Goal: Communication & Community: Answer question/provide support

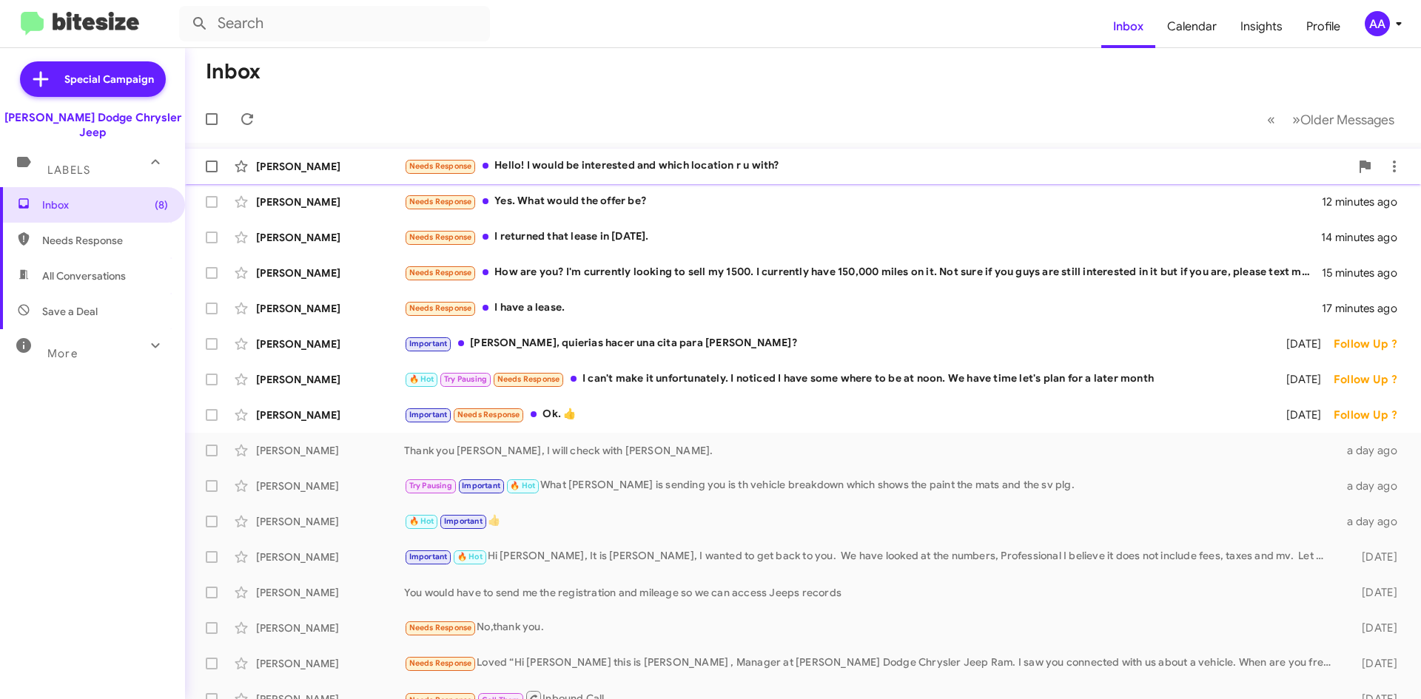
click at [742, 166] on div "Needs Response Hello! I would be interested and which location r u with?" at bounding box center [877, 166] width 946 height 17
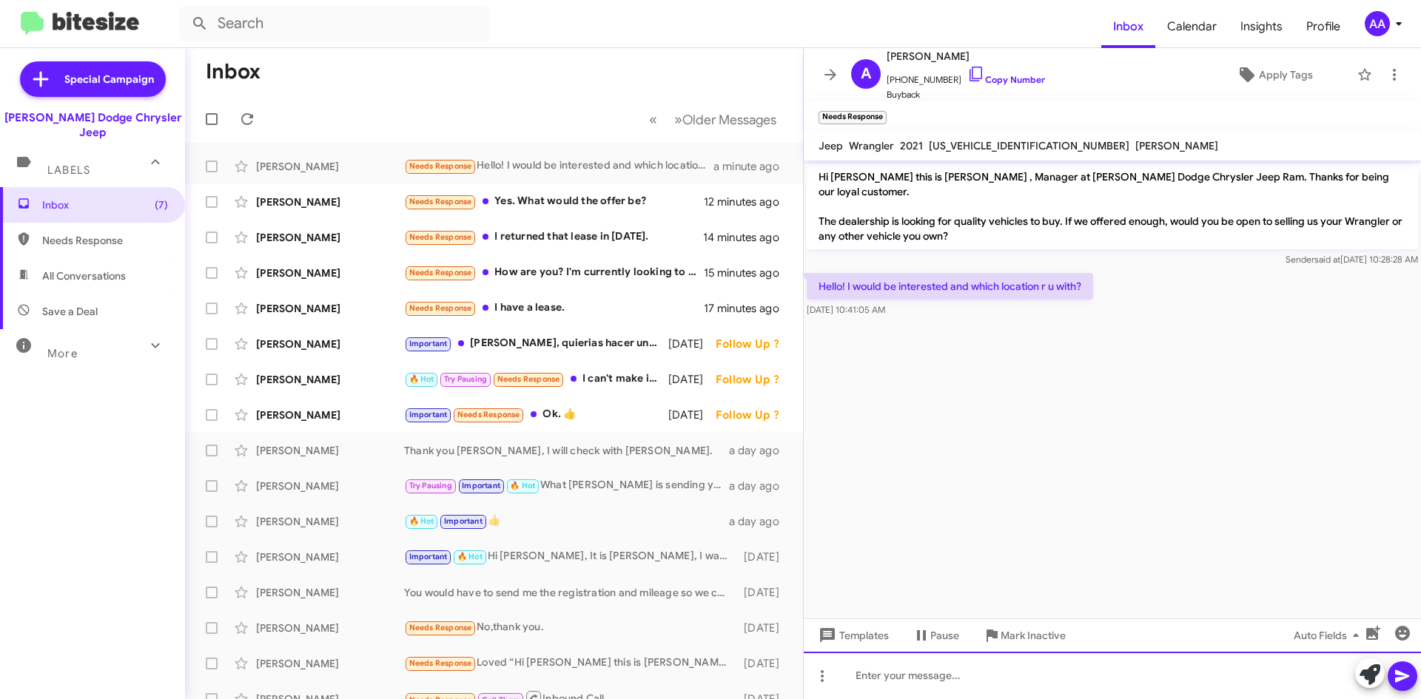
click at [945, 679] on div at bounding box center [1112, 675] width 617 height 47
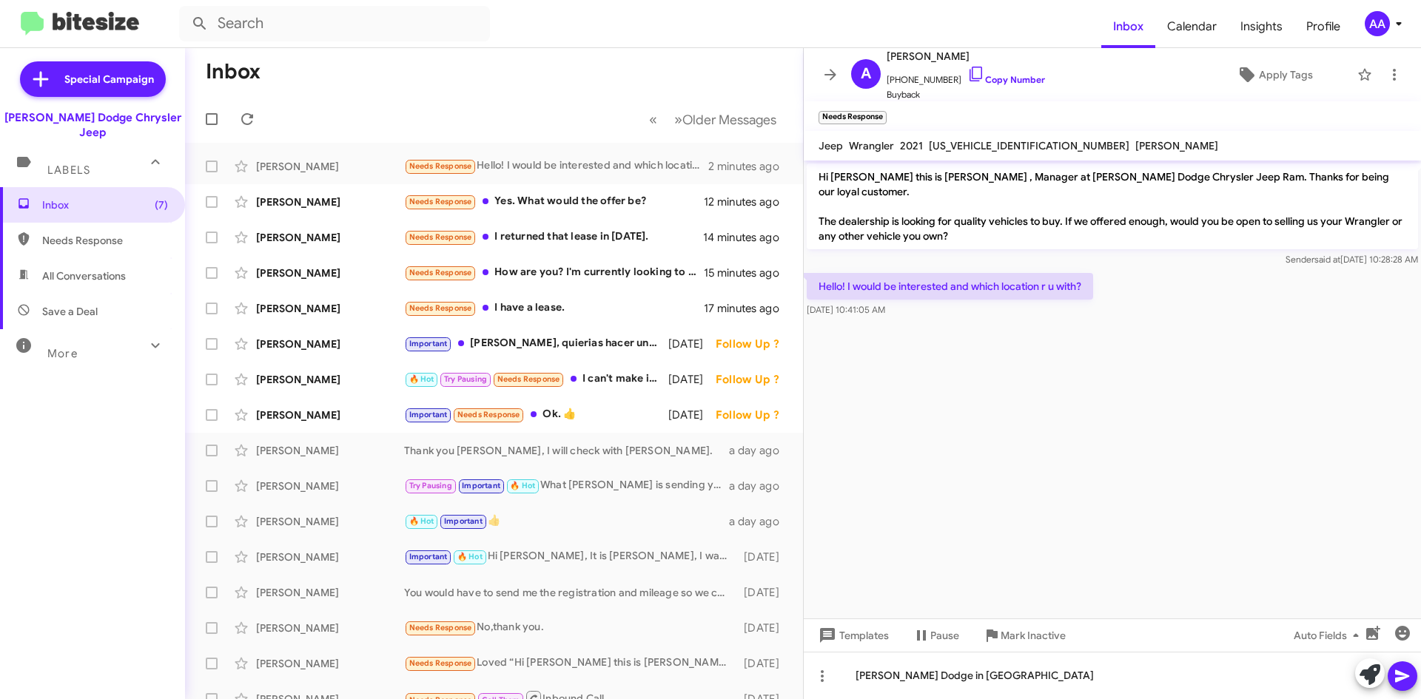
click at [1410, 669] on icon at bounding box center [1403, 677] width 18 height 18
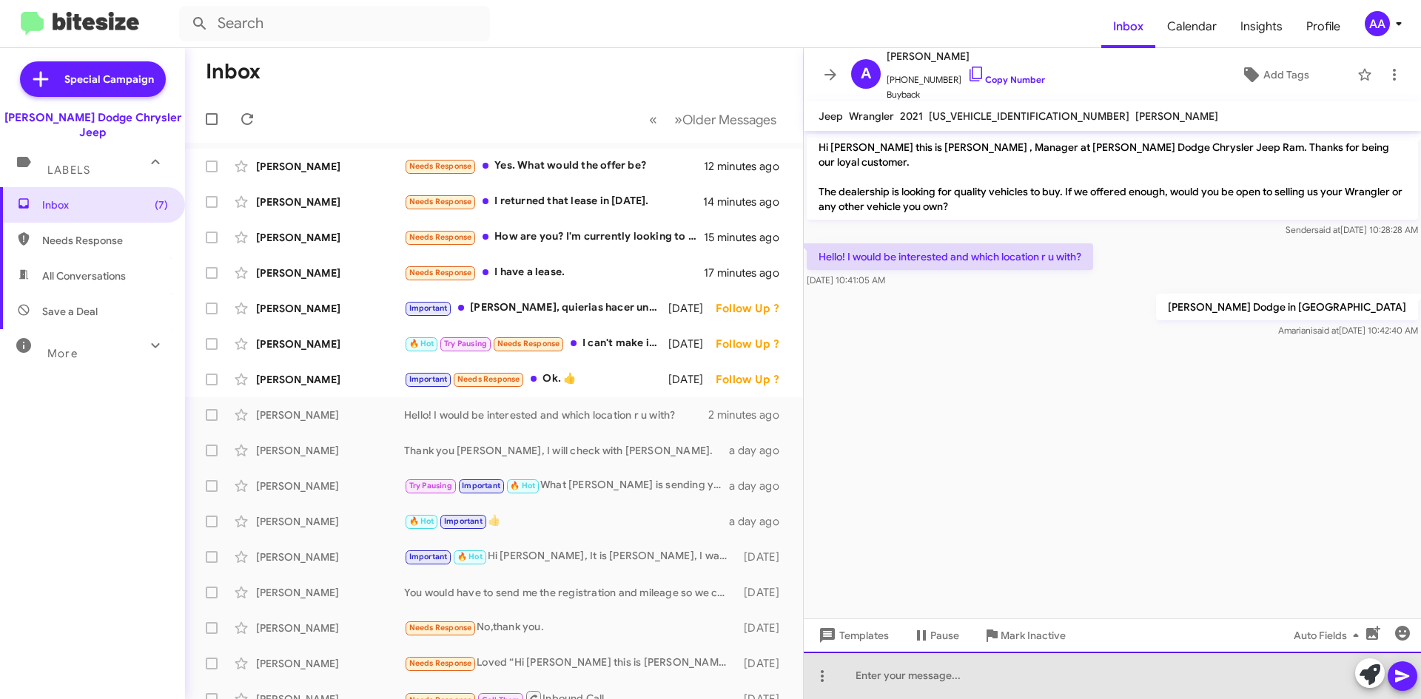
click at [897, 674] on div at bounding box center [1112, 675] width 617 height 47
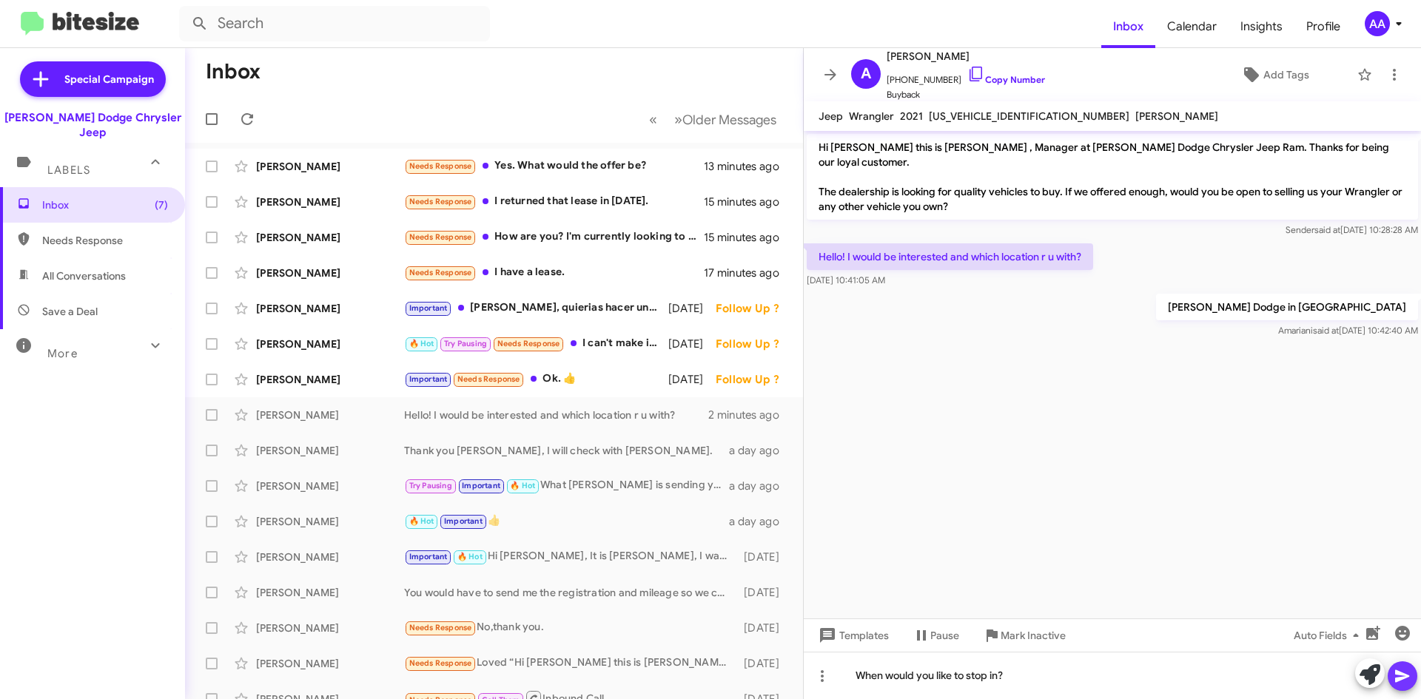
click at [1398, 673] on icon at bounding box center [1402, 677] width 14 height 13
click at [602, 305] on div "Important [PERSON_NAME], quierias hacer una cita para [PERSON_NAME]?" at bounding box center [568, 308] width 328 height 17
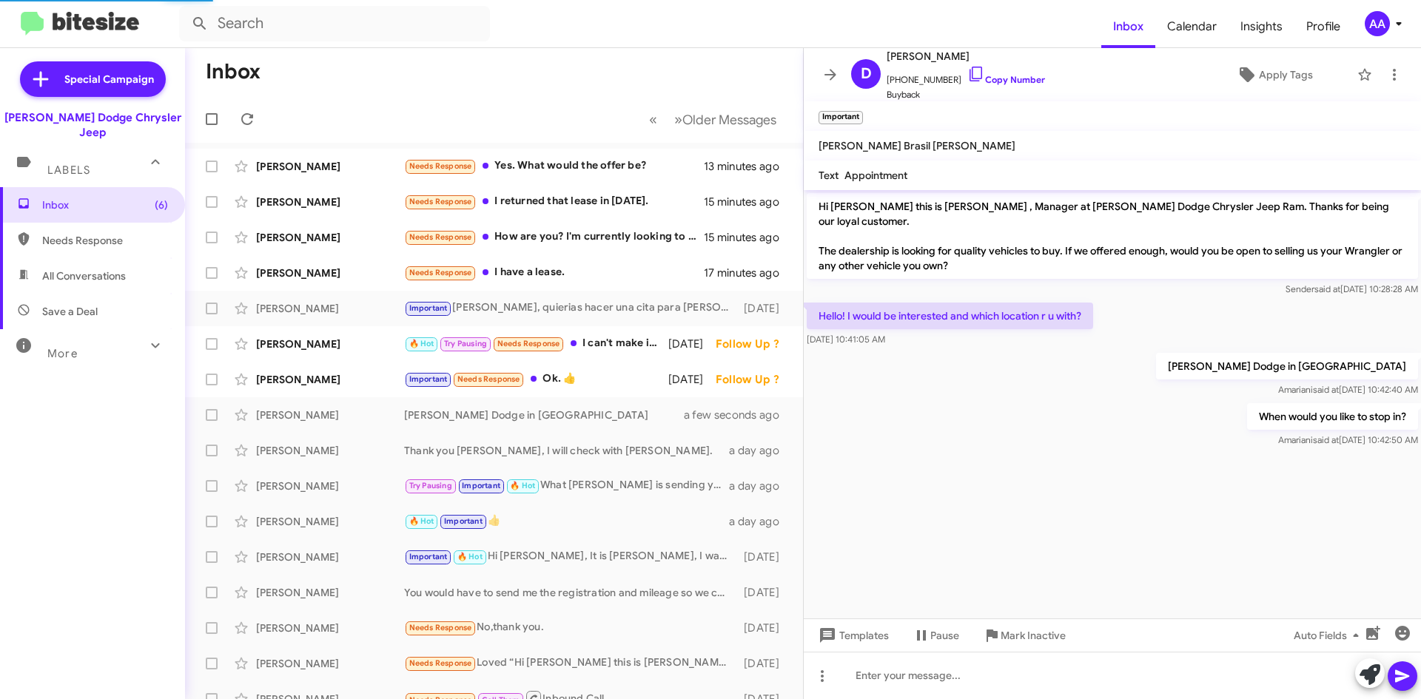
scroll to position [466, 0]
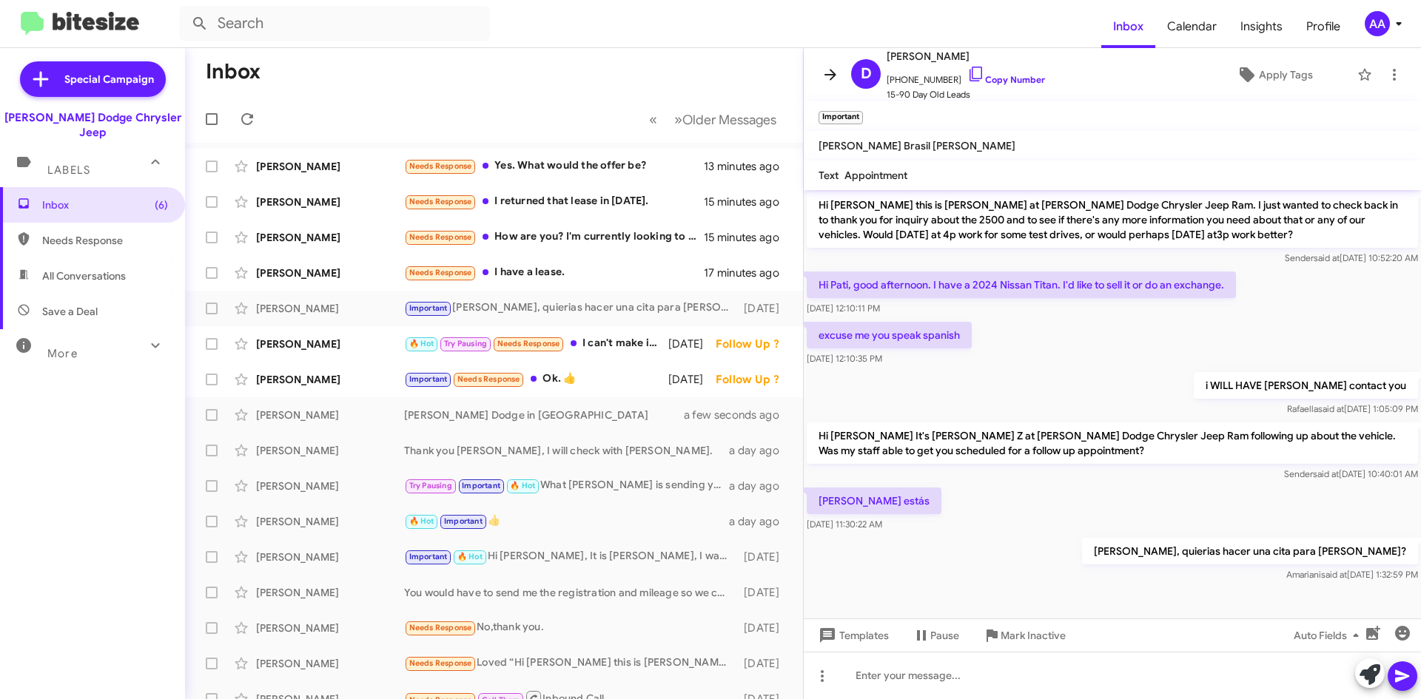
click at [833, 75] on icon at bounding box center [831, 74] width 12 height 11
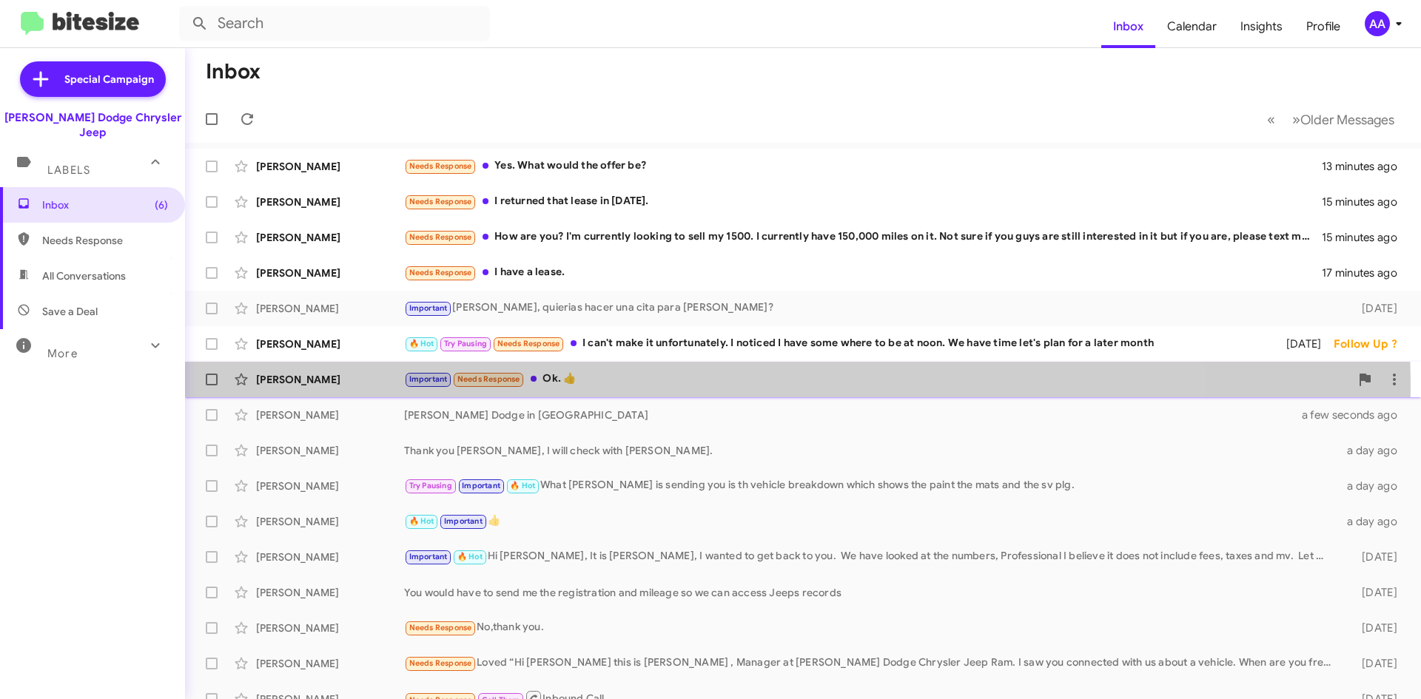
click at [650, 386] on div "Important Needs Response Ok. 👍" at bounding box center [877, 379] width 946 height 17
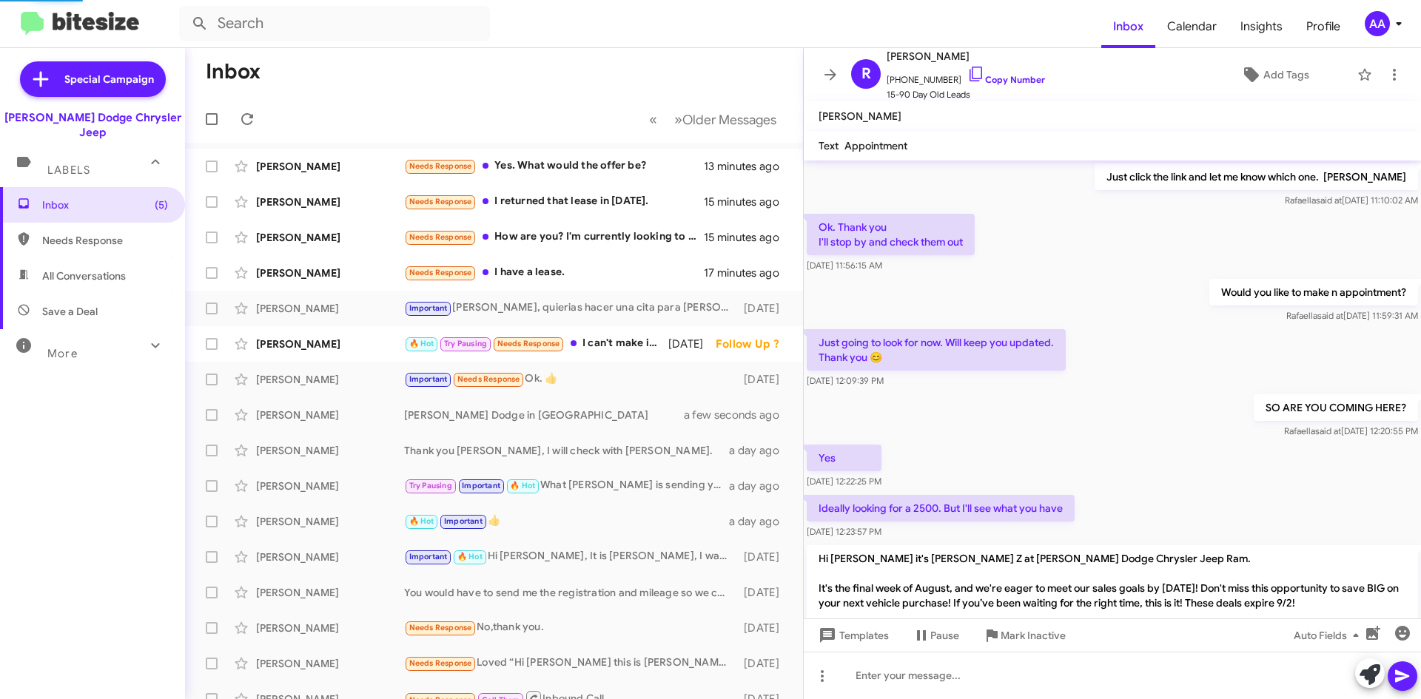
scroll to position [874, 0]
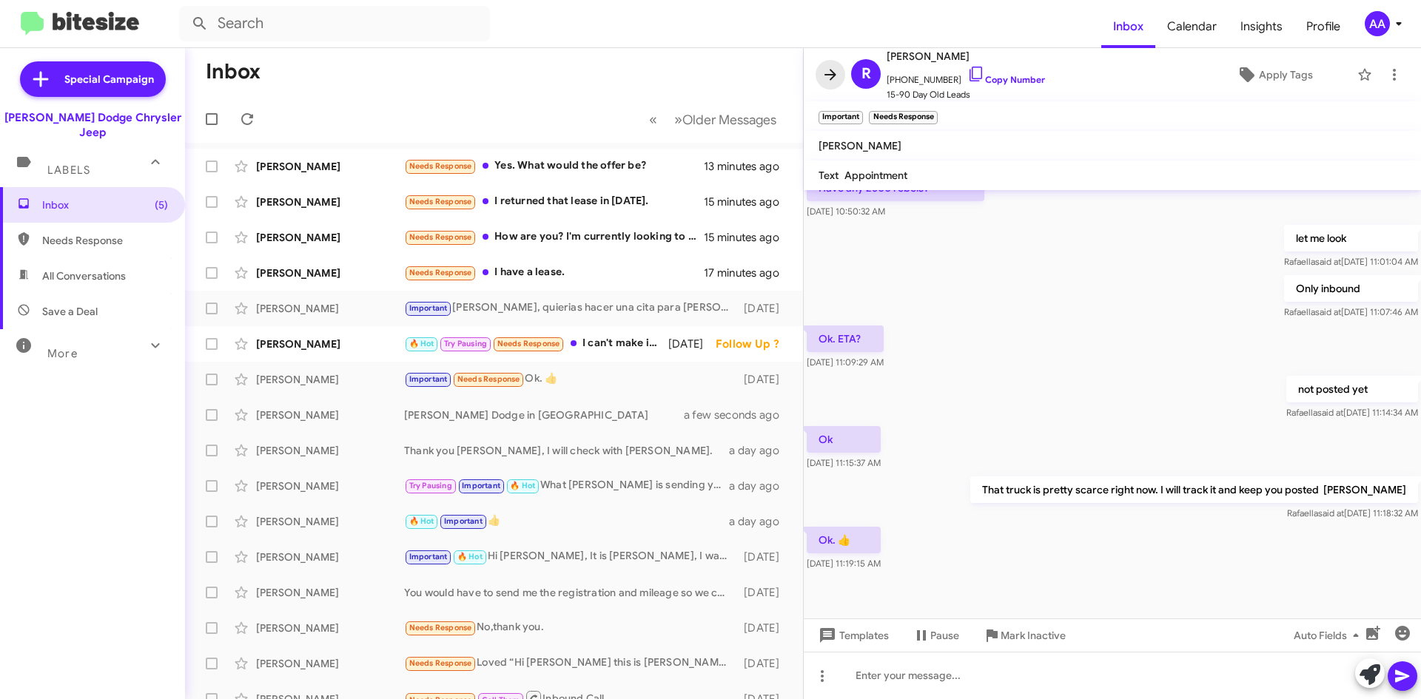
click at [833, 70] on icon at bounding box center [831, 75] width 18 height 18
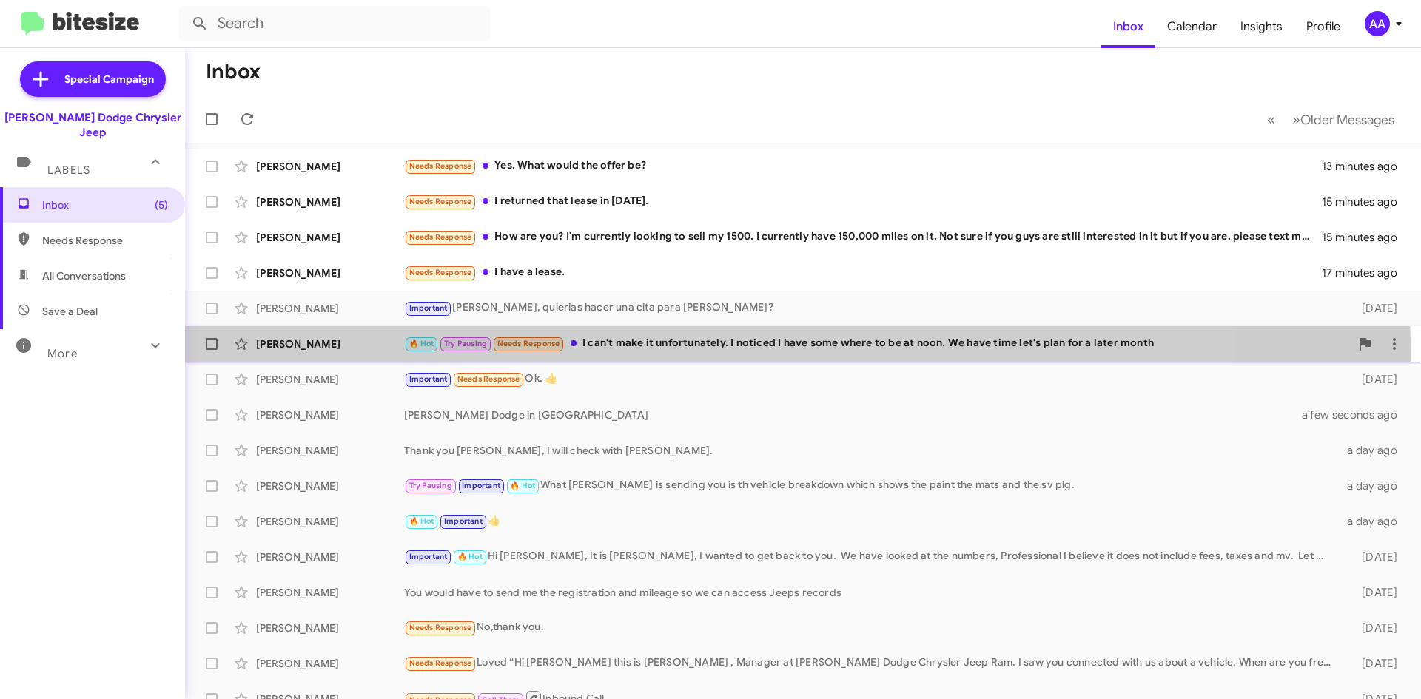
click at [665, 352] on div "🔥 Hot Try Pausing Needs Response I can't make it unfortunately. I noticed I hav…" at bounding box center [877, 343] width 946 height 17
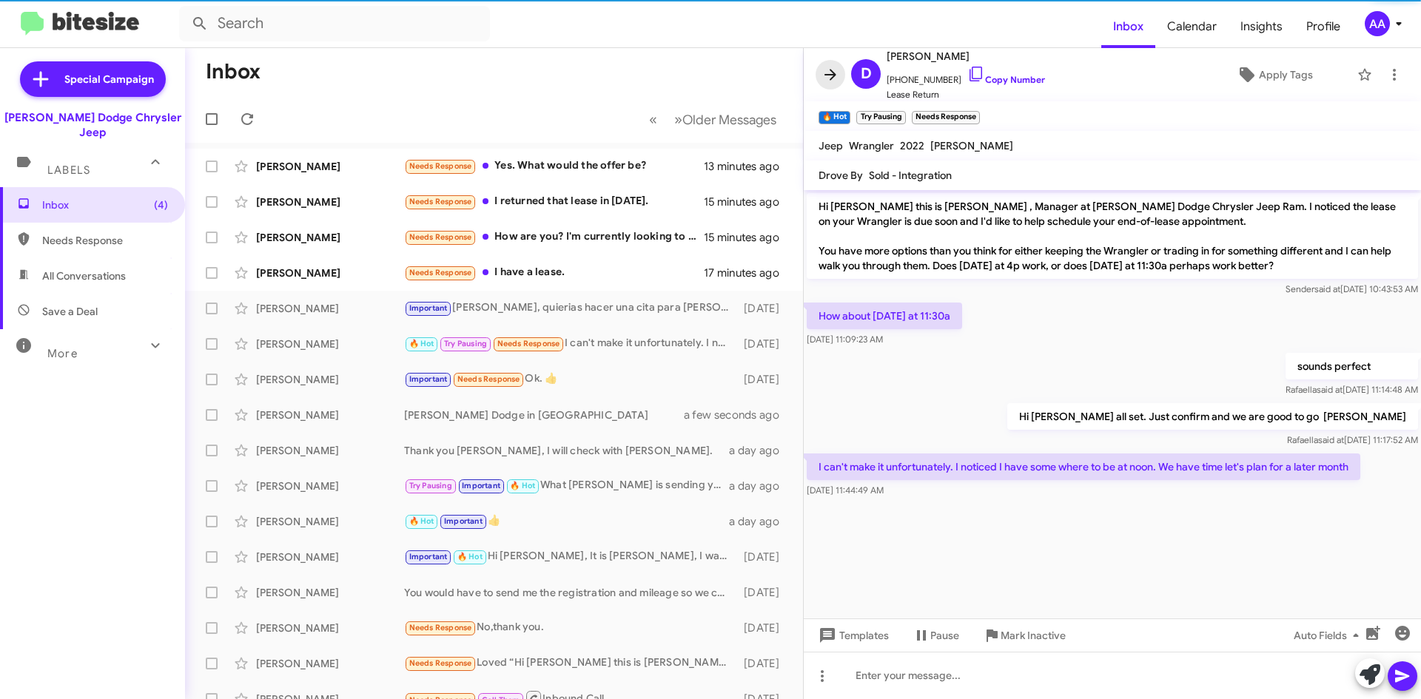
click at [838, 65] on button at bounding box center [831, 75] width 30 height 30
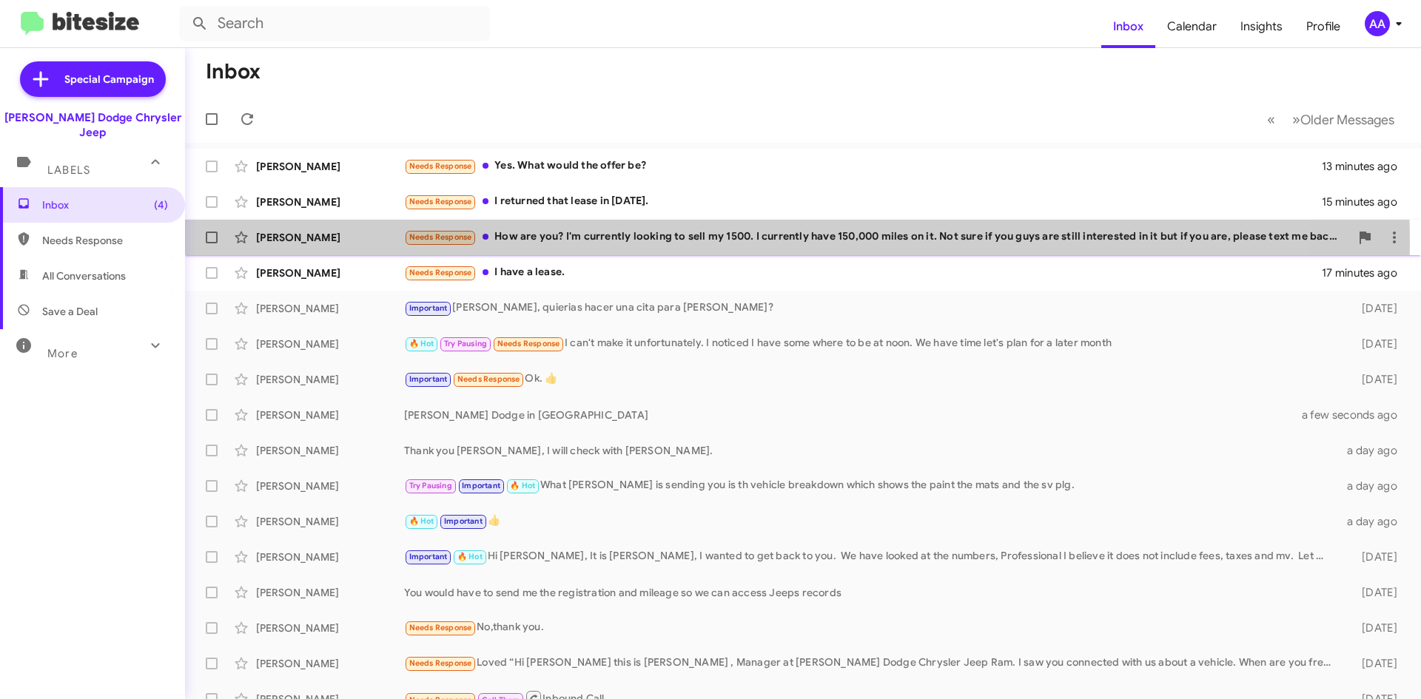
click at [608, 243] on div "Needs Response How are you? I'm currently looking to sell my 1500. I currently …" at bounding box center [877, 237] width 946 height 17
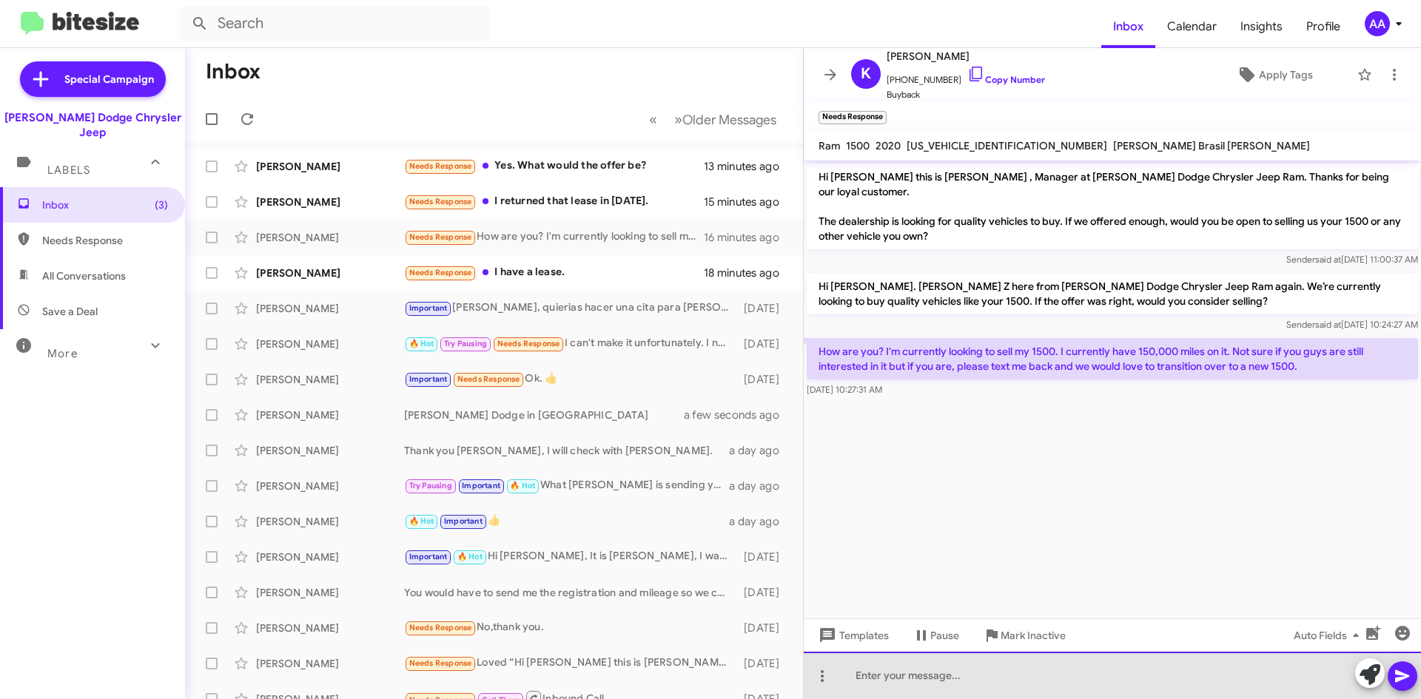
click at [882, 680] on div at bounding box center [1112, 675] width 617 height 47
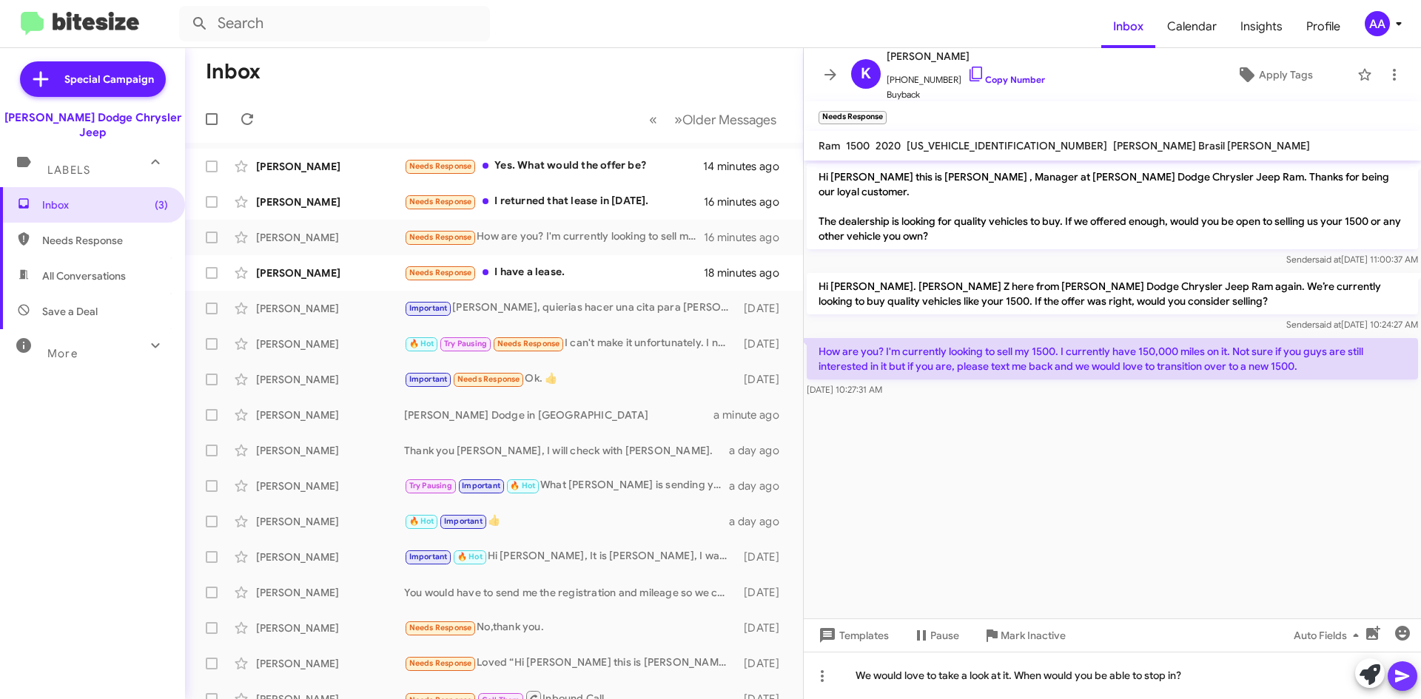
click at [1406, 675] on icon at bounding box center [1402, 677] width 14 height 13
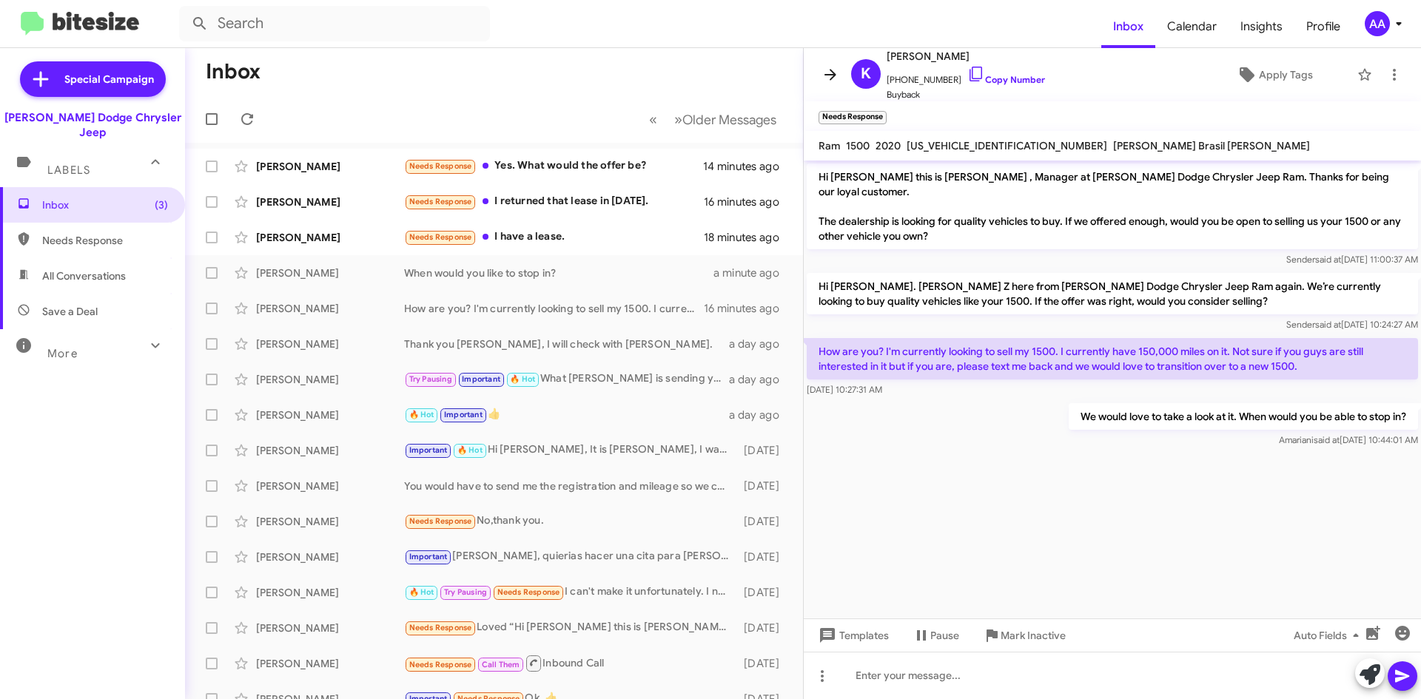
click at [828, 71] on icon at bounding box center [831, 75] width 18 height 18
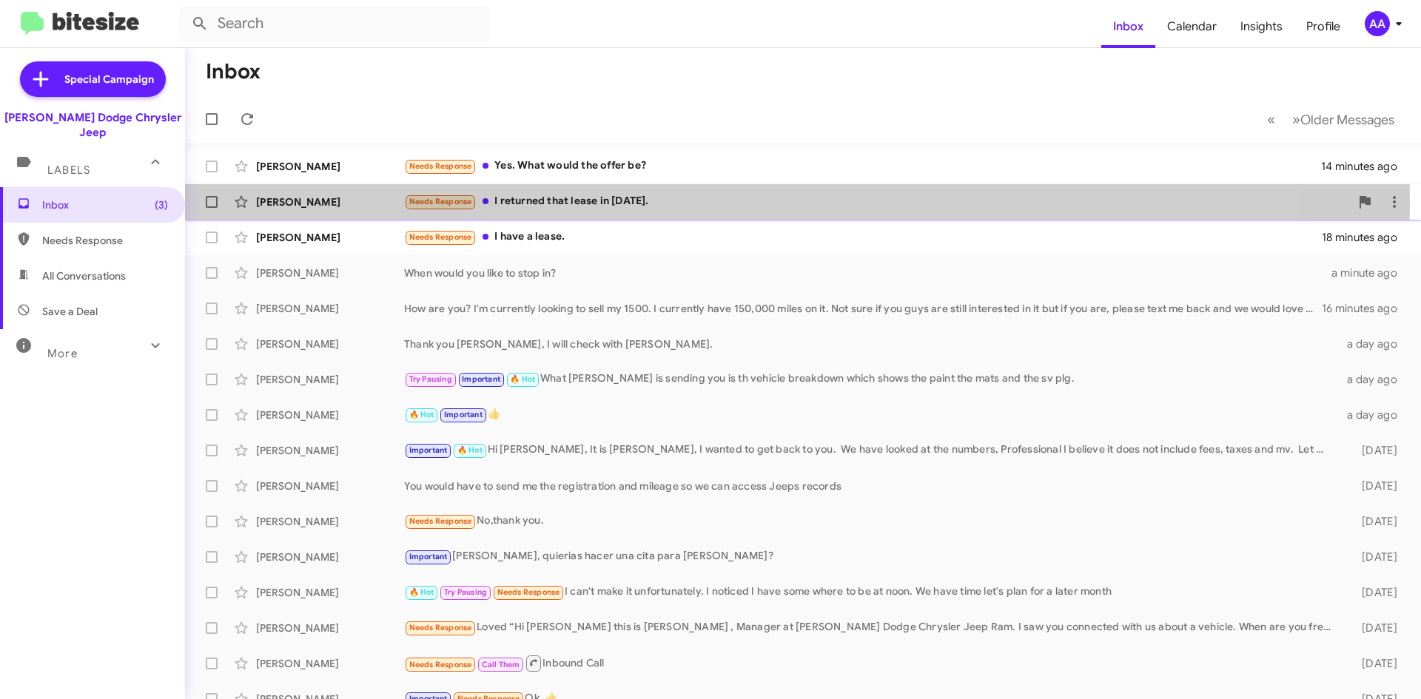
click at [602, 203] on div "Needs Response I returned that lease in [DATE]." at bounding box center [877, 201] width 946 height 17
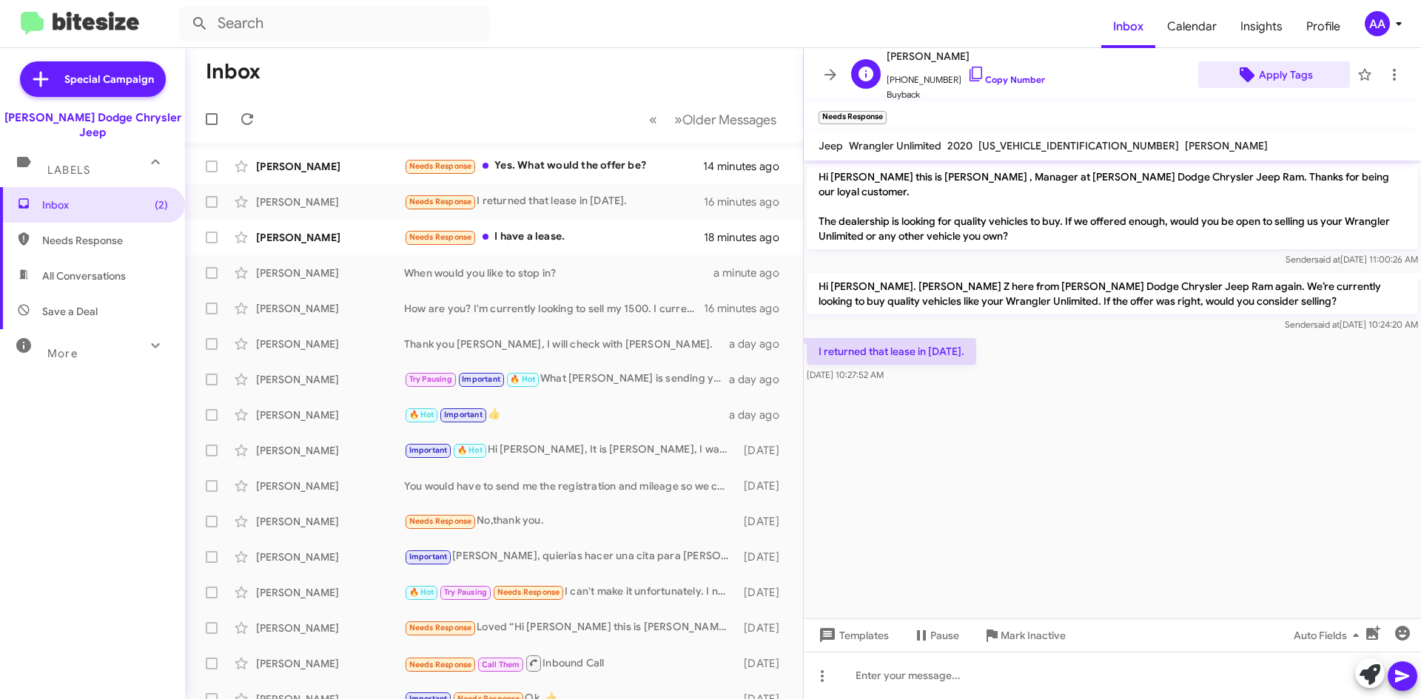
click at [1272, 73] on span "Apply Tags" at bounding box center [1286, 74] width 54 height 27
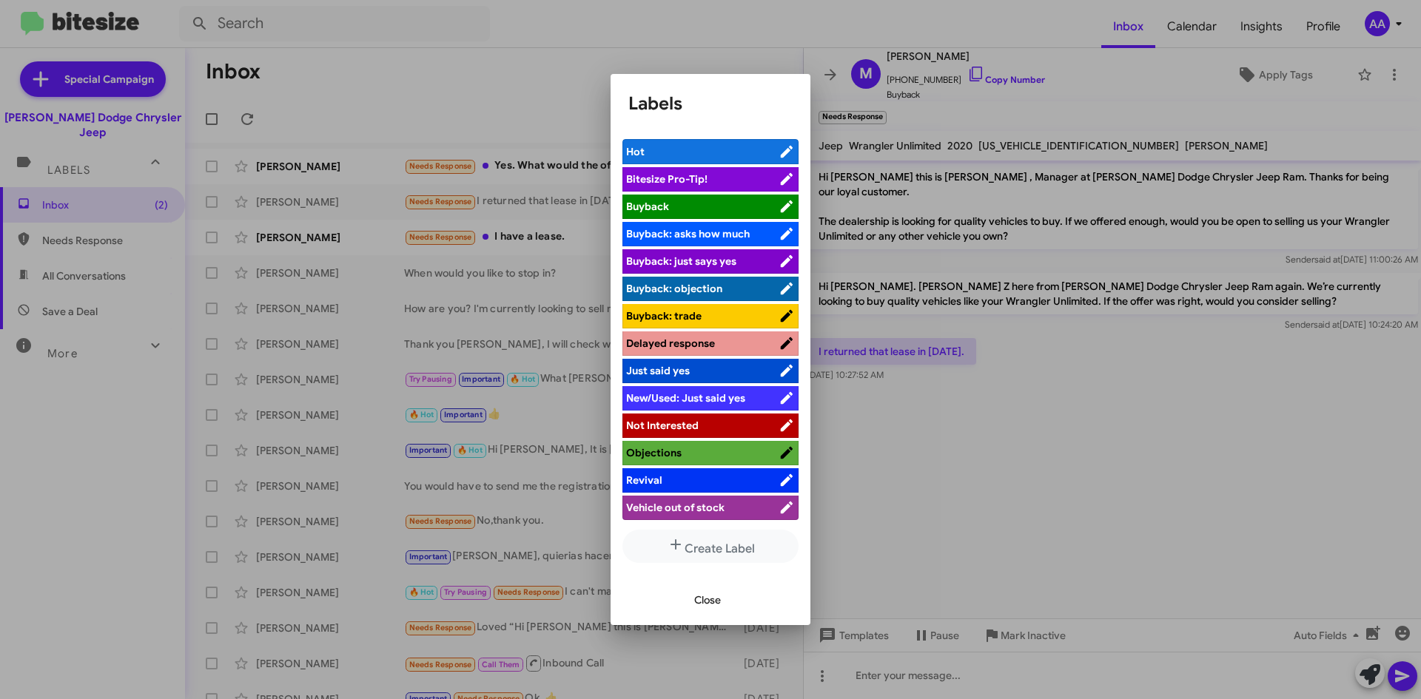
click at [686, 423] on span "Not Interested" at bounding box center [662, 425] width 73 height 13
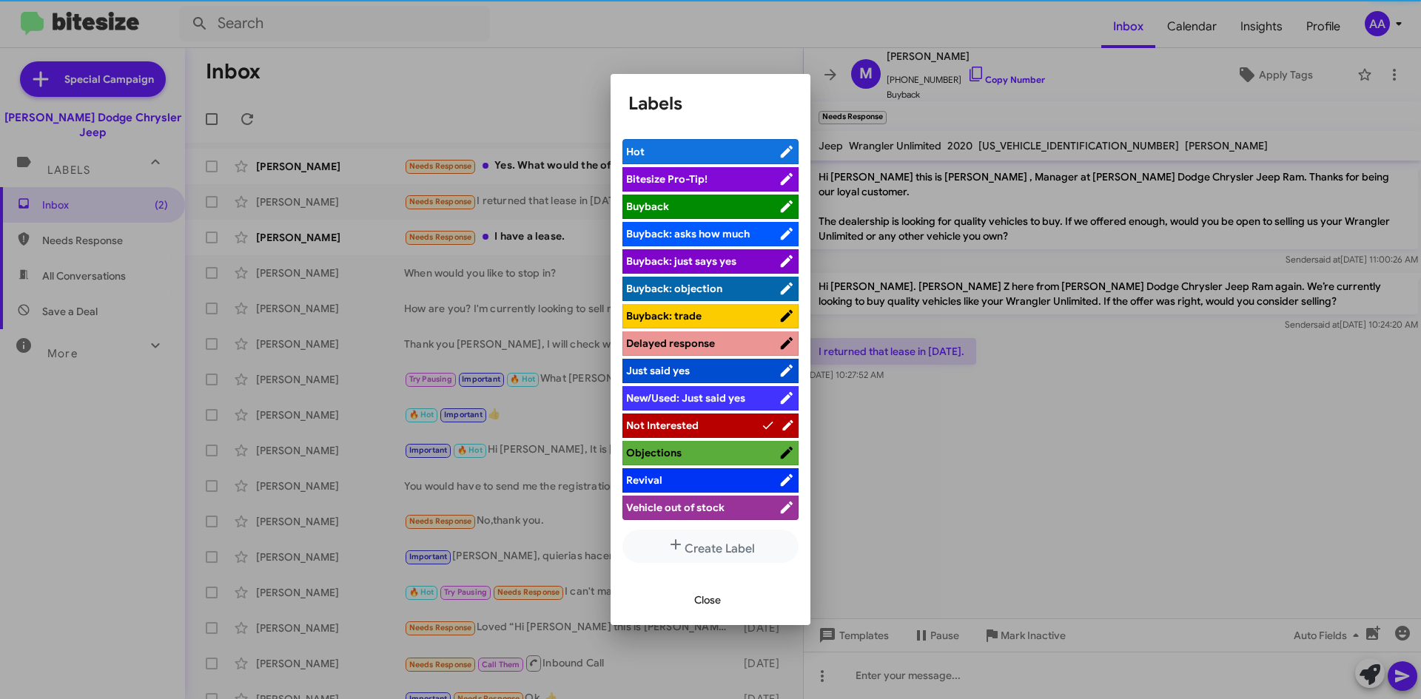
click at [825, 74] on div at bounding box center [710, 349] width 1421 height 699
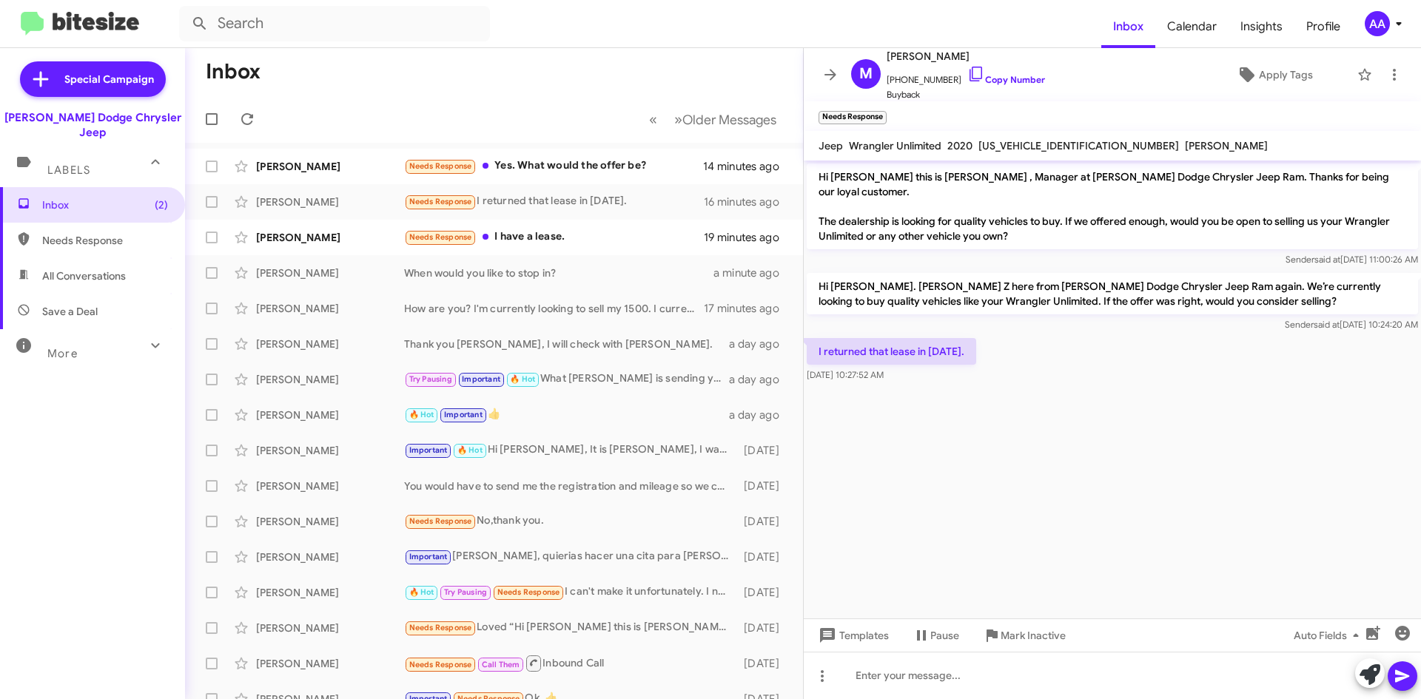
click at [825, 74] on icon at bounding box center [831, 74] width 12 height 11
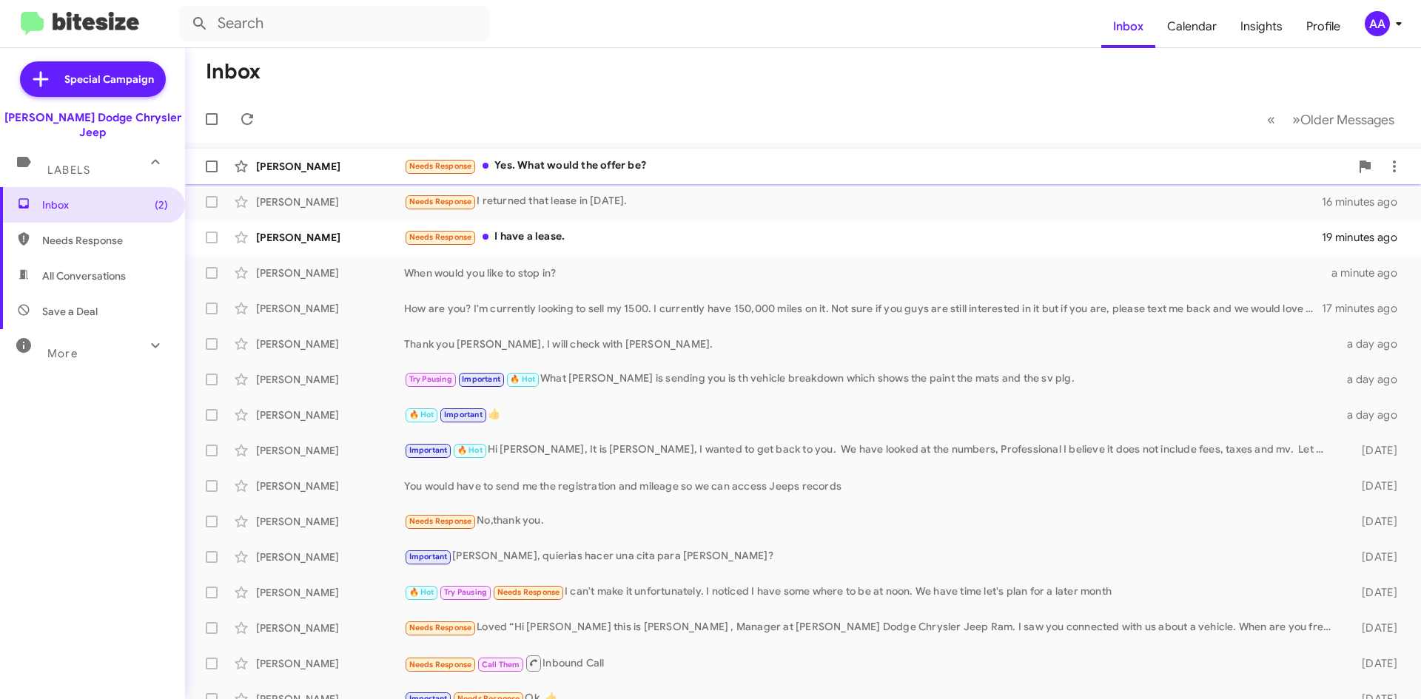
click at [597, 170] on div "Needs Response Yes. What would the offer be?" at bounding box center [877, 166] width 946 height 17
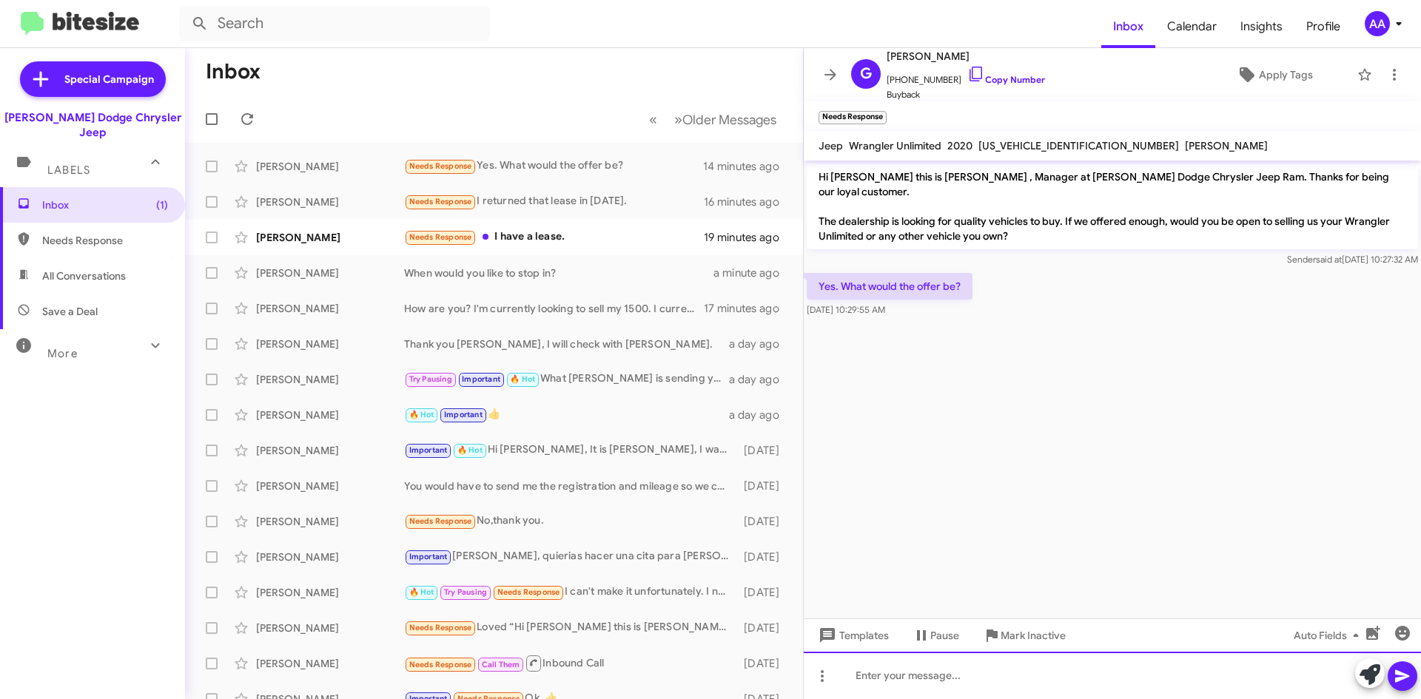
click at [891, 671] on div at bounding box center [1112, 675] width 617 height 47
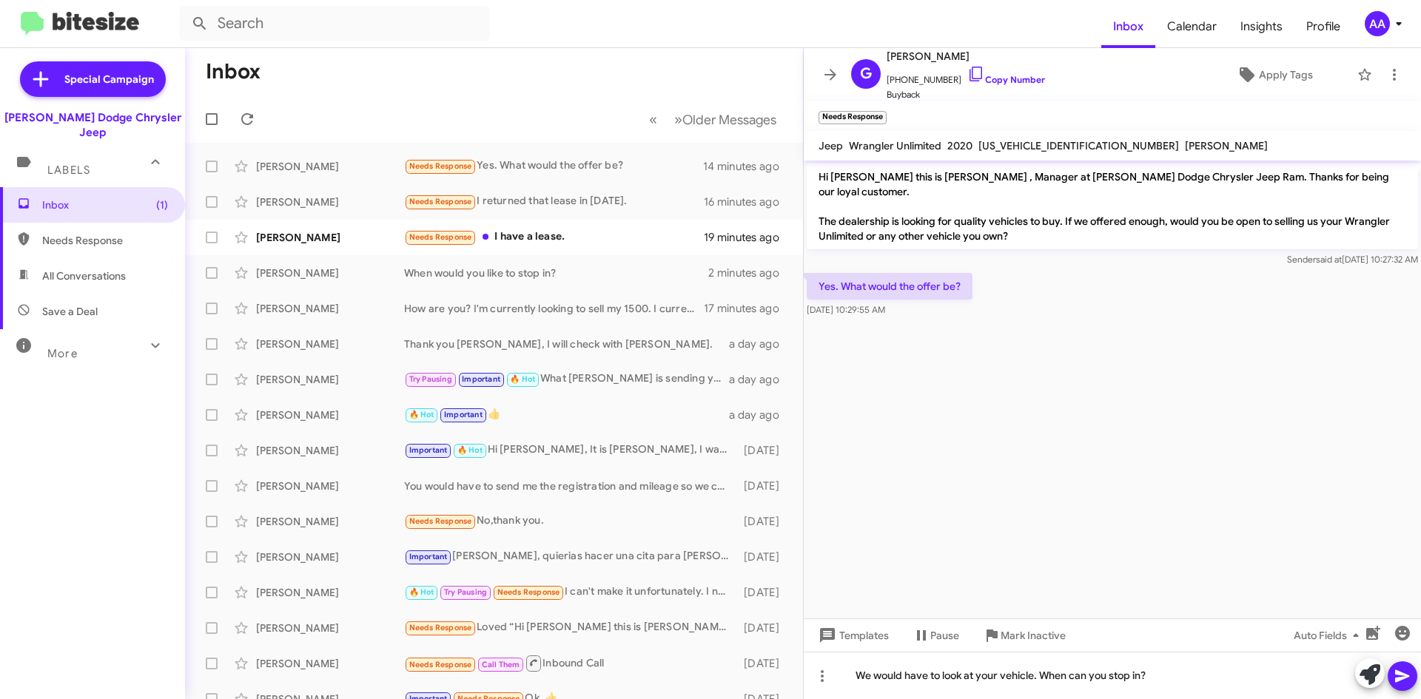
click at [1404, 674] on icon at bounding box center [1403, 677] width 18 height 18
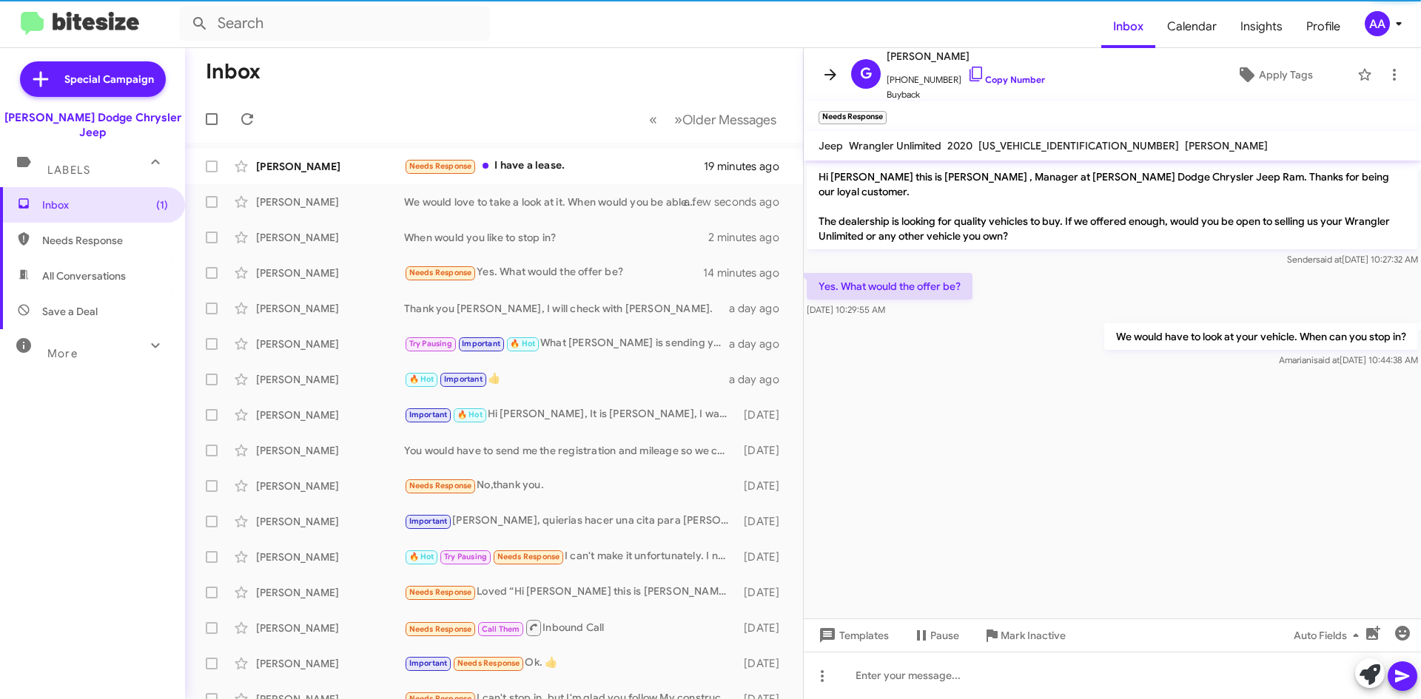
click at [823, 72] on icon at bounding box center [831, 75] width 18 height 18
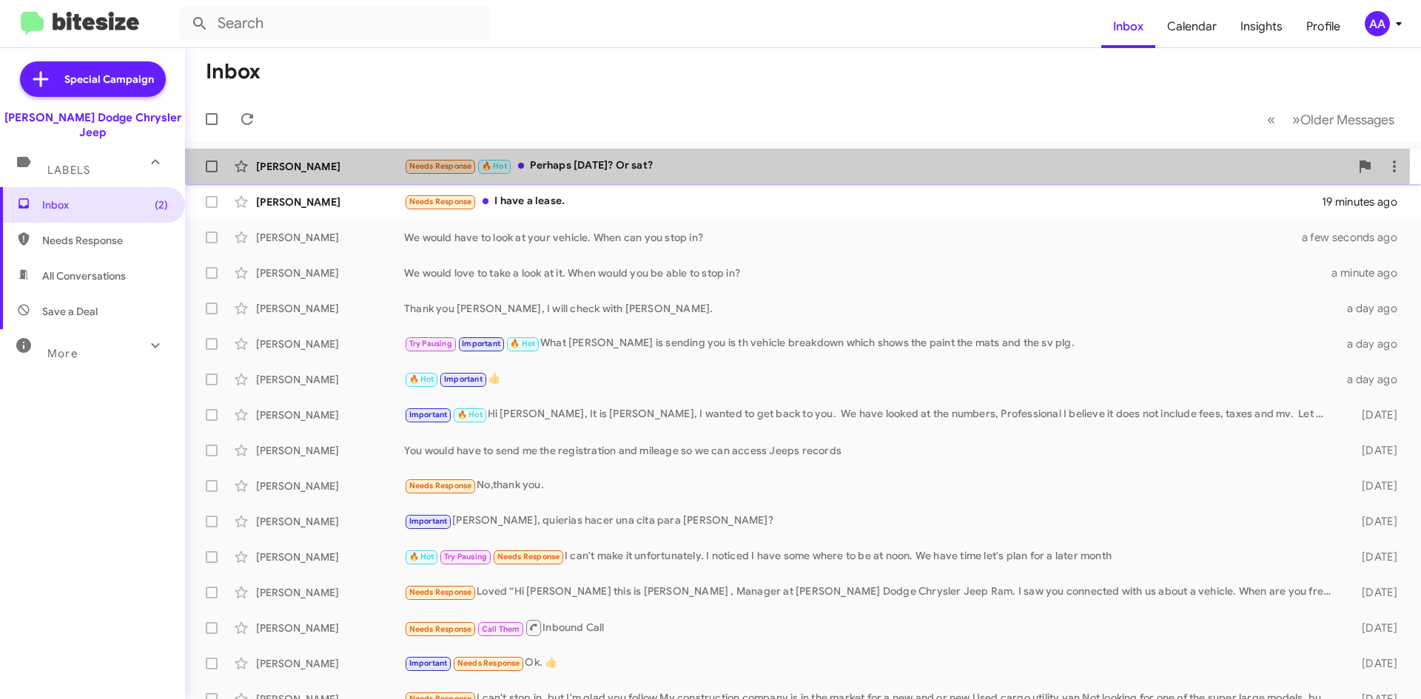
click at [657, 162] on div "Needs Response 🔥 Hot Perhaps [DATE]? Or sat?" at bounding box center [877, 166] width 946 height 17
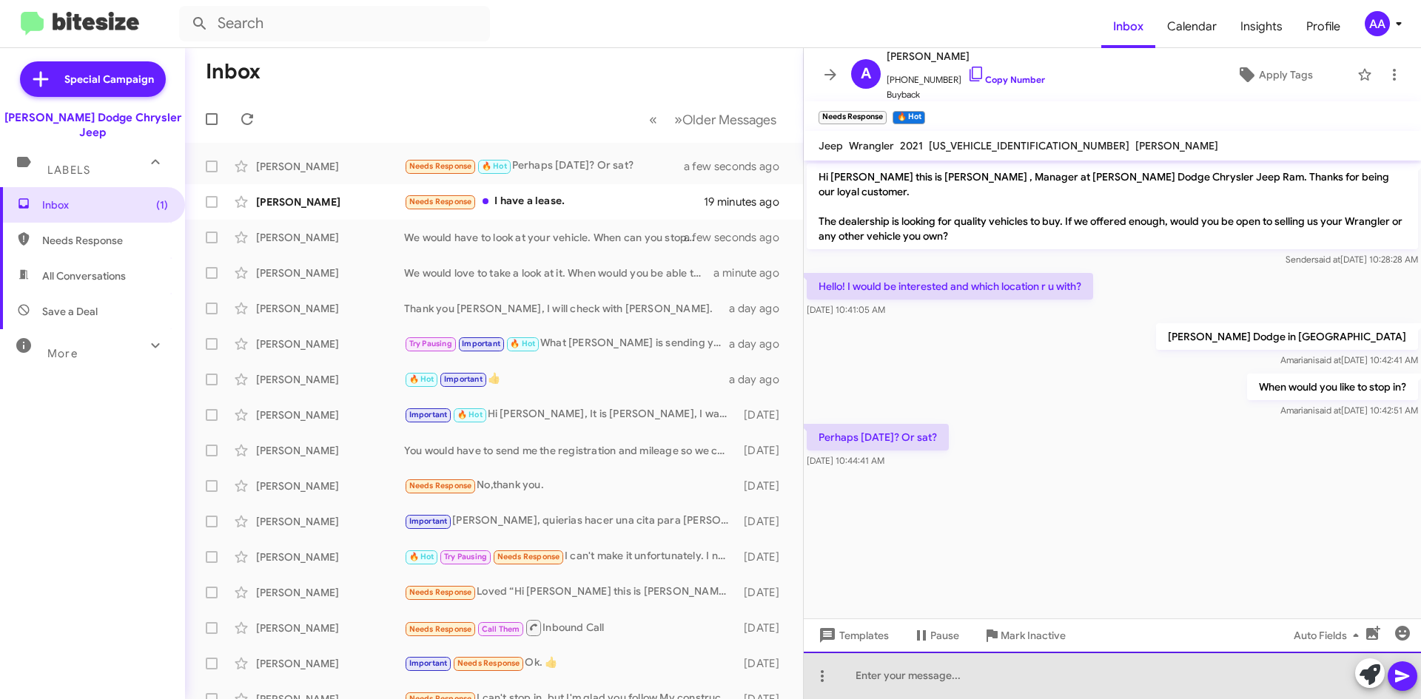
click at [912, 662] on div at bounding box center [1112, 675] width 617 height 47
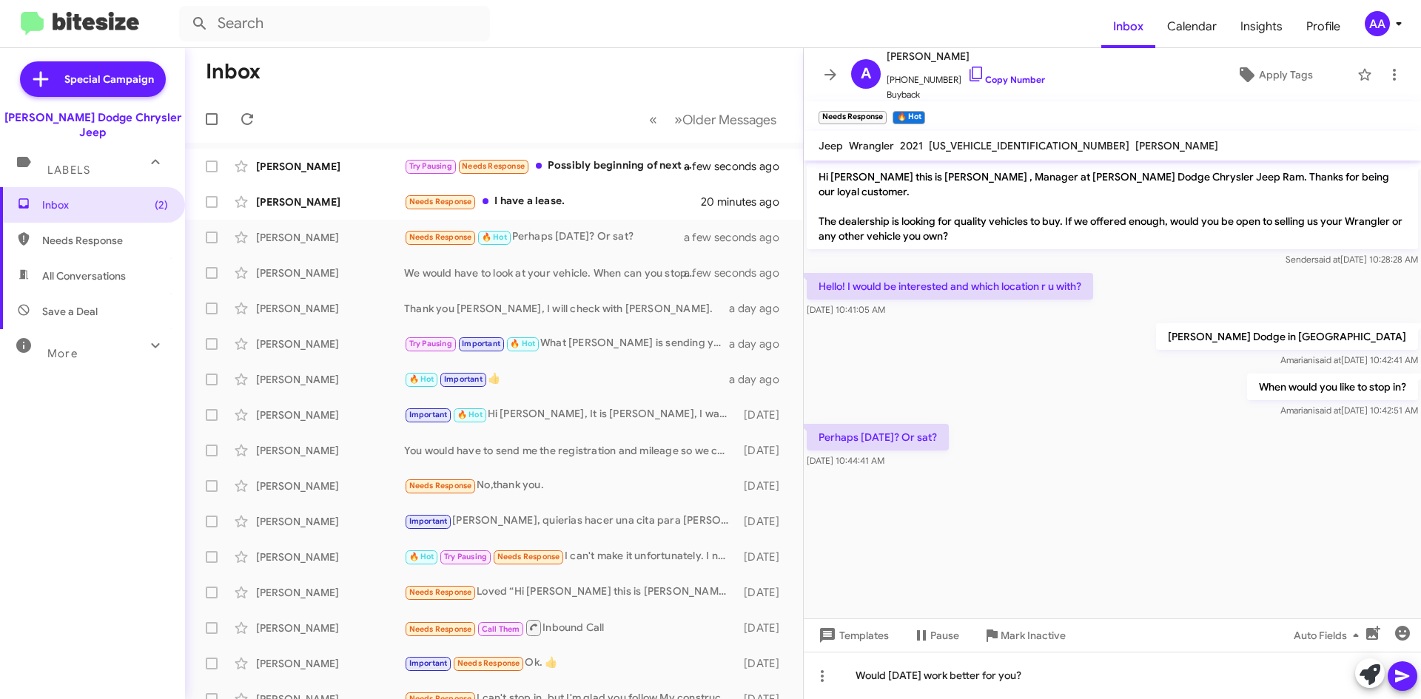
click at [1395, 677] on icon at bounding box center [1403, 677] width 18 height 18
click at [825, 73] on icon at bounding box center [831, 75] width 18 height 18
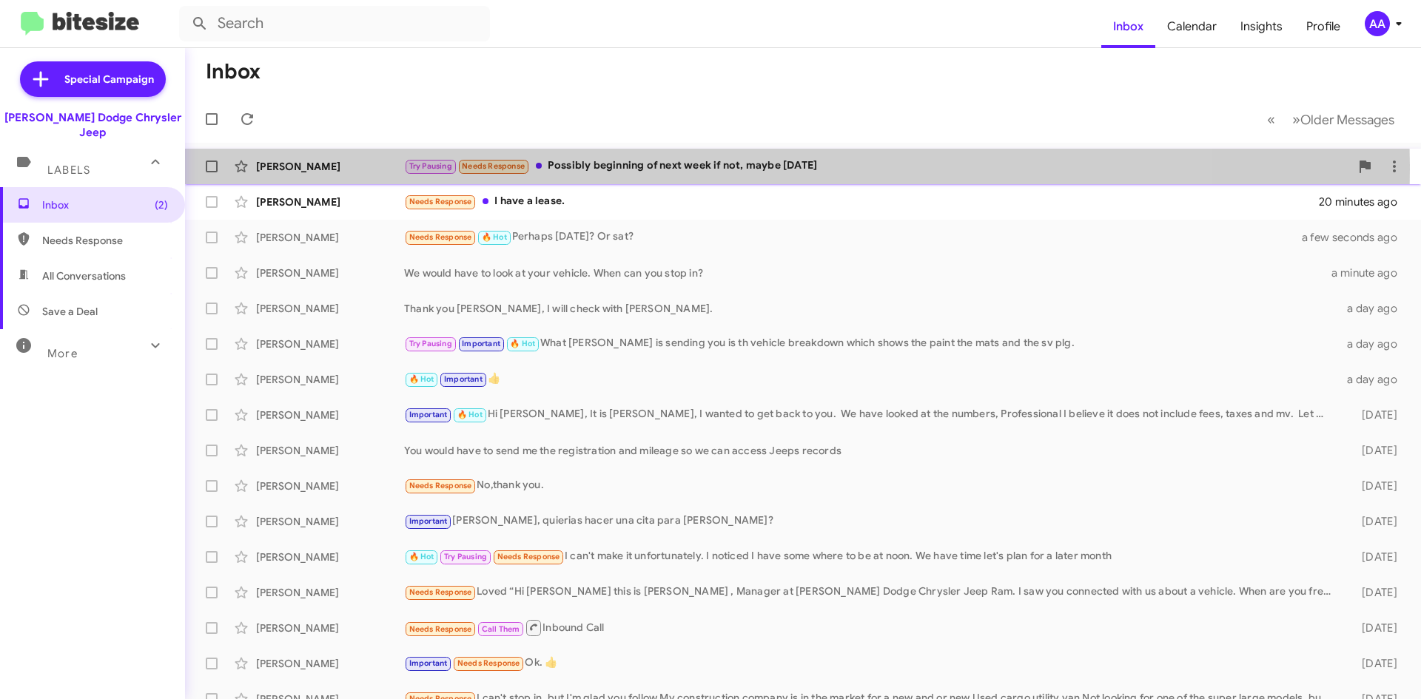
click at [653, 169] on div "Try Pausing Needs Response Possibly beginning of next week if not, maybe [DATE]" at bounding box center [877, 166] width 946 height 17
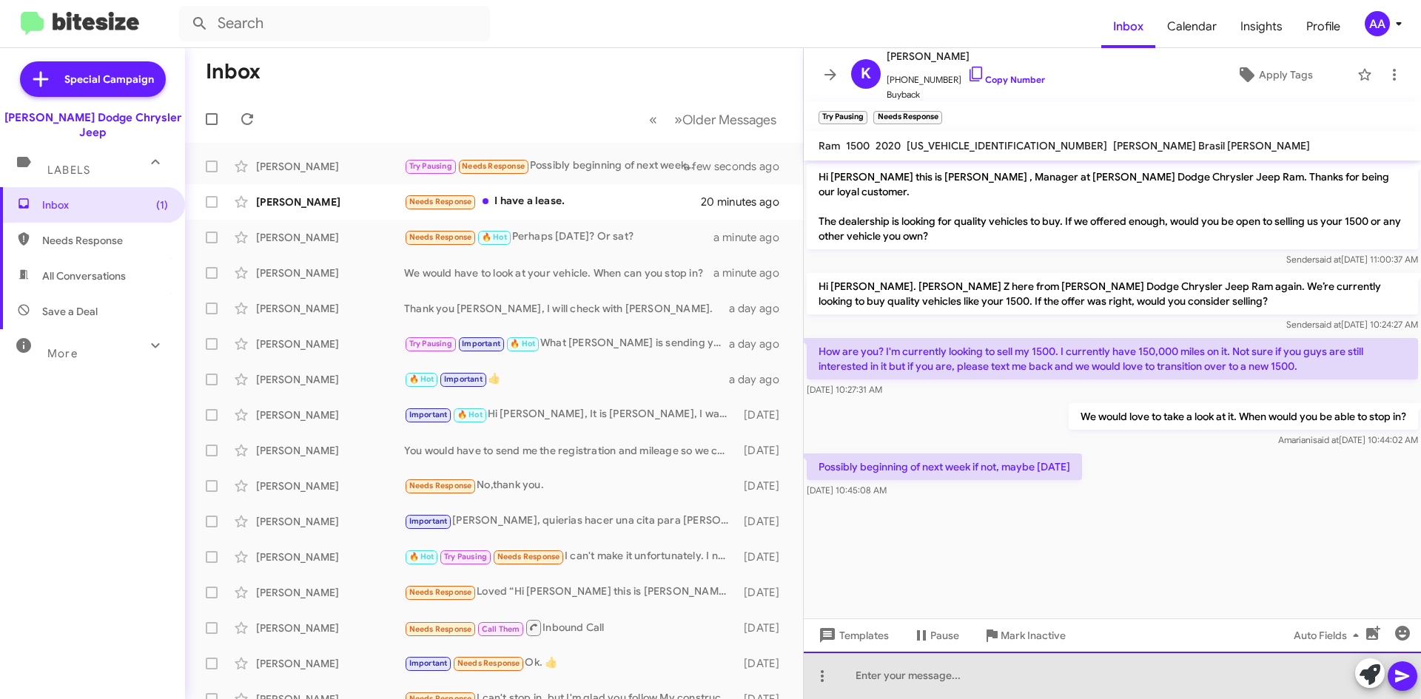
click at [1012, 661] on div at bounding box center [1112, 675] width 617 height 47
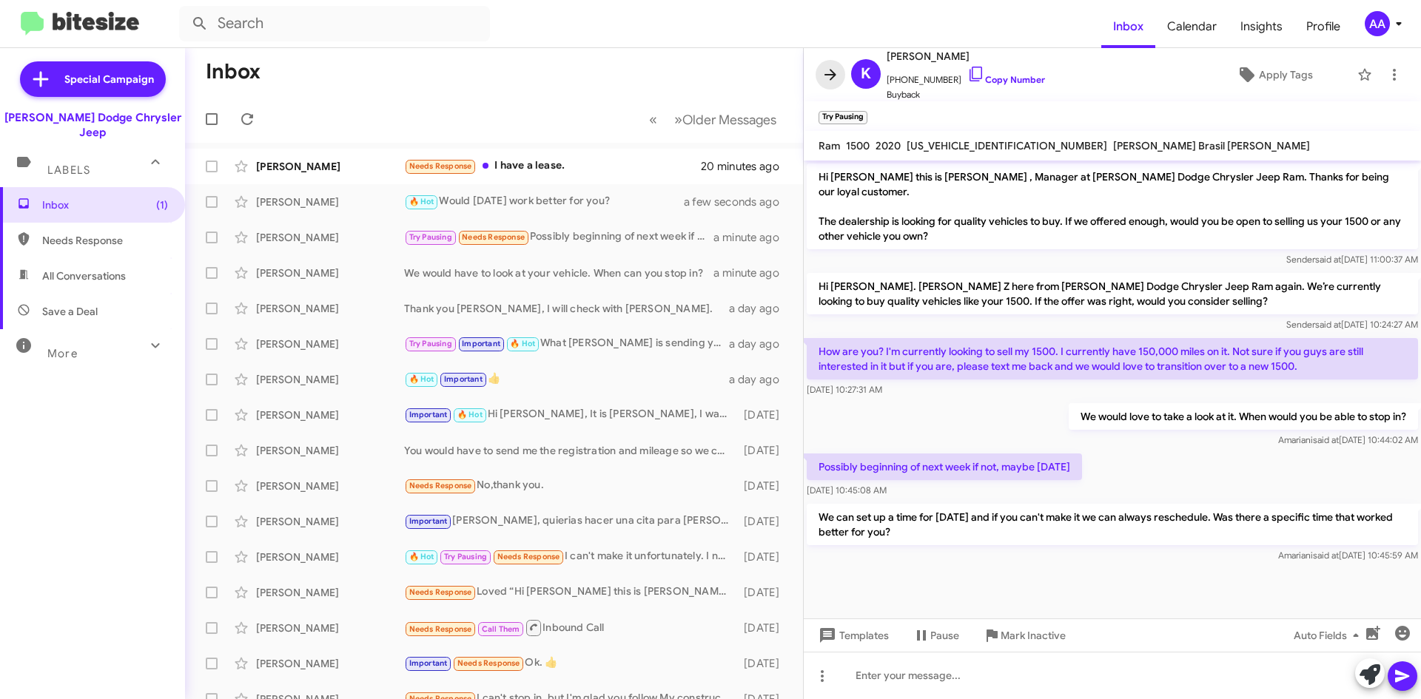
click at [827, 70] on icon at bounding box center [831, 75] width 18 height 18
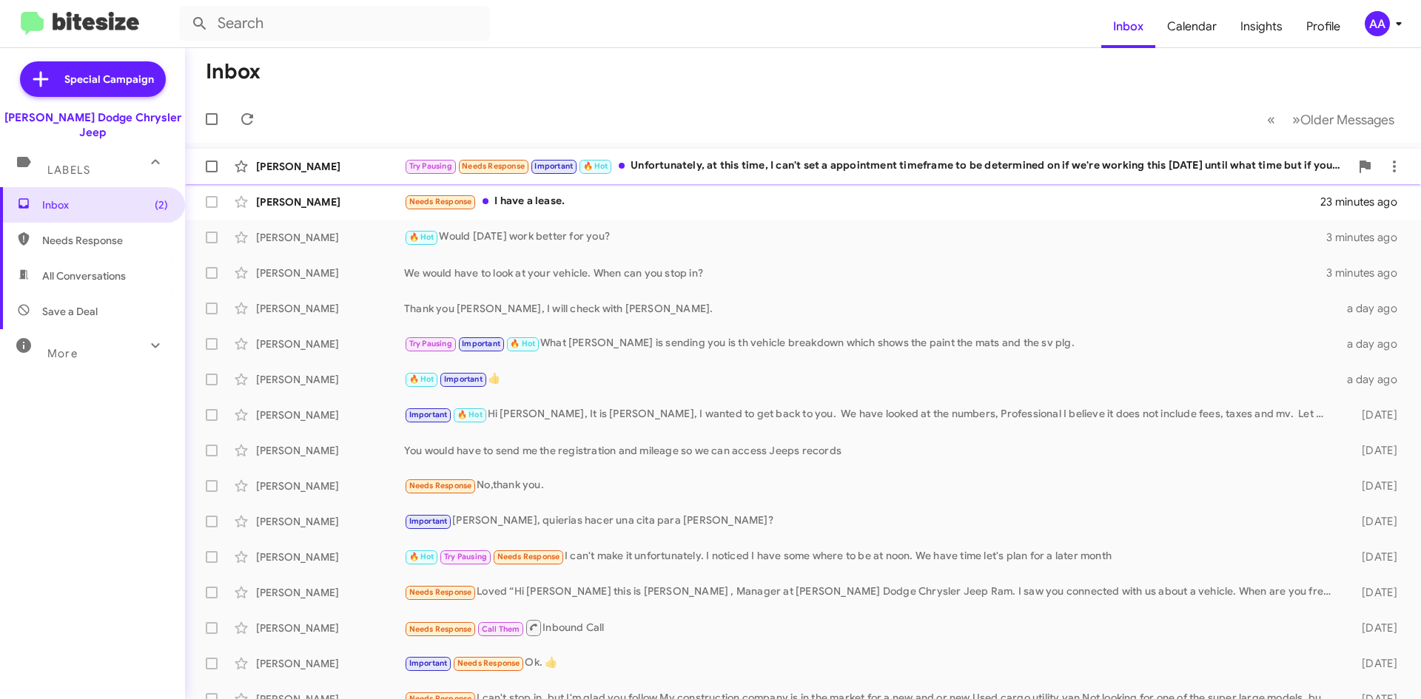
click at [700, 166] on div "Try Pausing Needs Response Important 🔥 Hot Unfortunately, at this time, I can't…" at bounding box center [877, 166] width 946 height 17
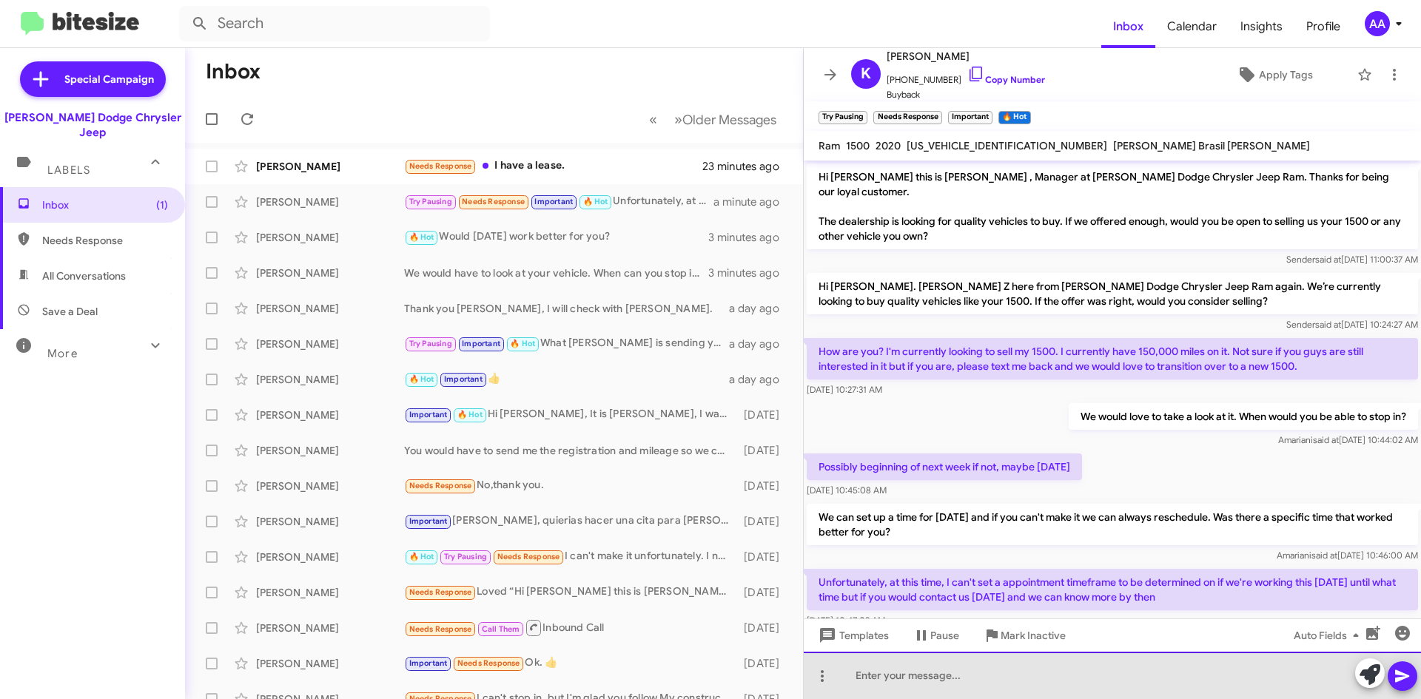
click at [953, 685] on div at bounding box center [1112, 675] width 617 height 47
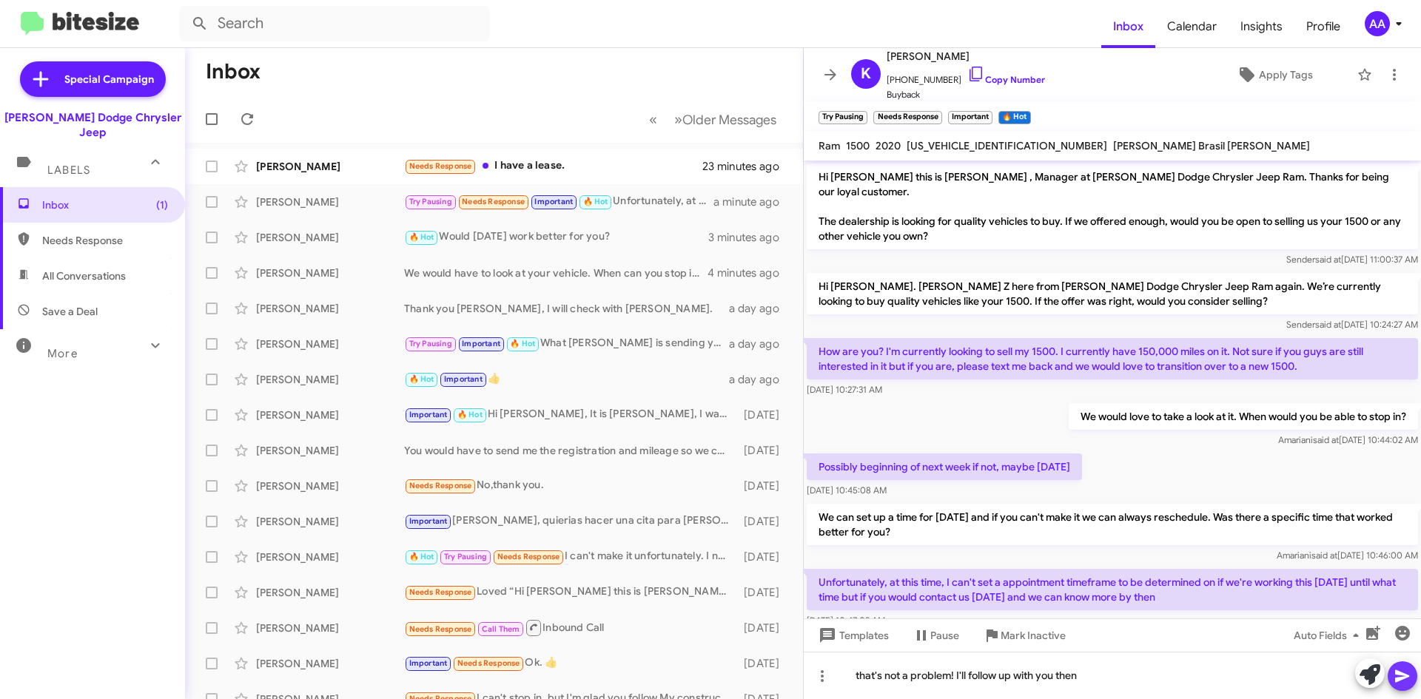
click at [1399, 682] on icon at bounding box center [1403, 677] width 18 height 18
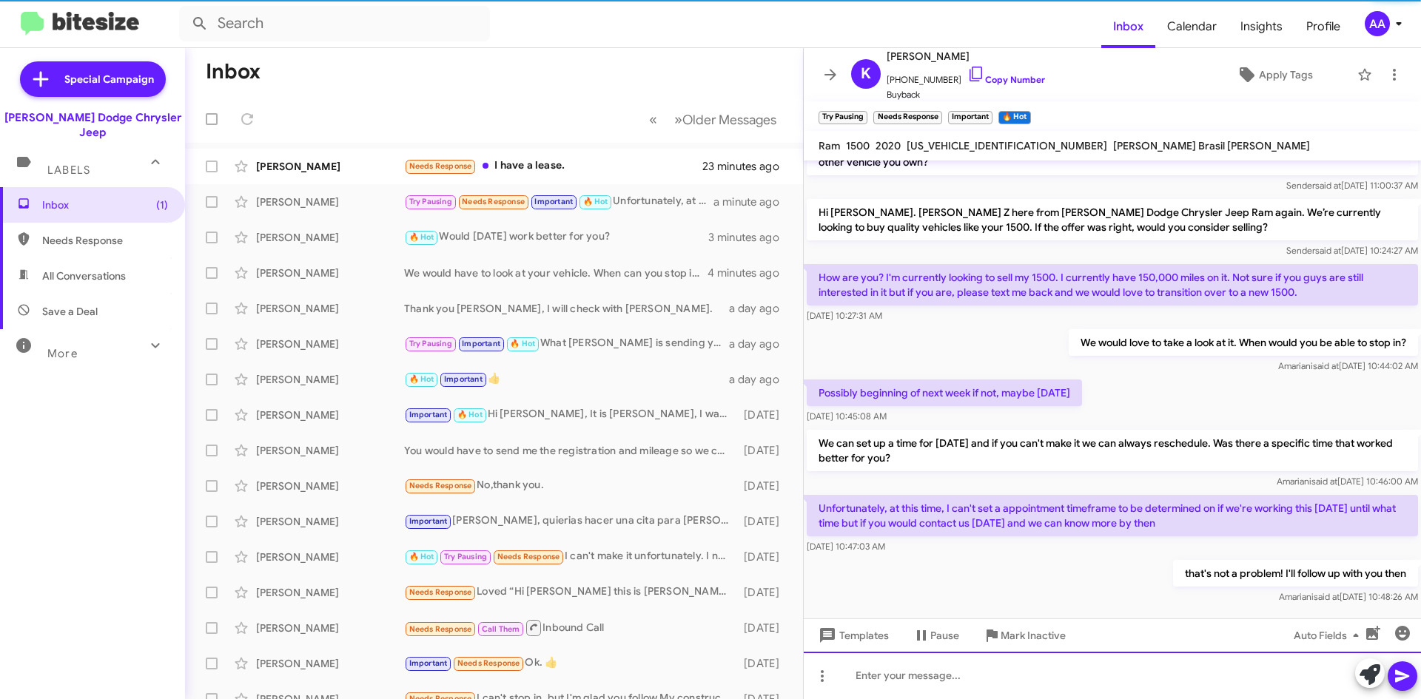
scroll to position [78, 0]
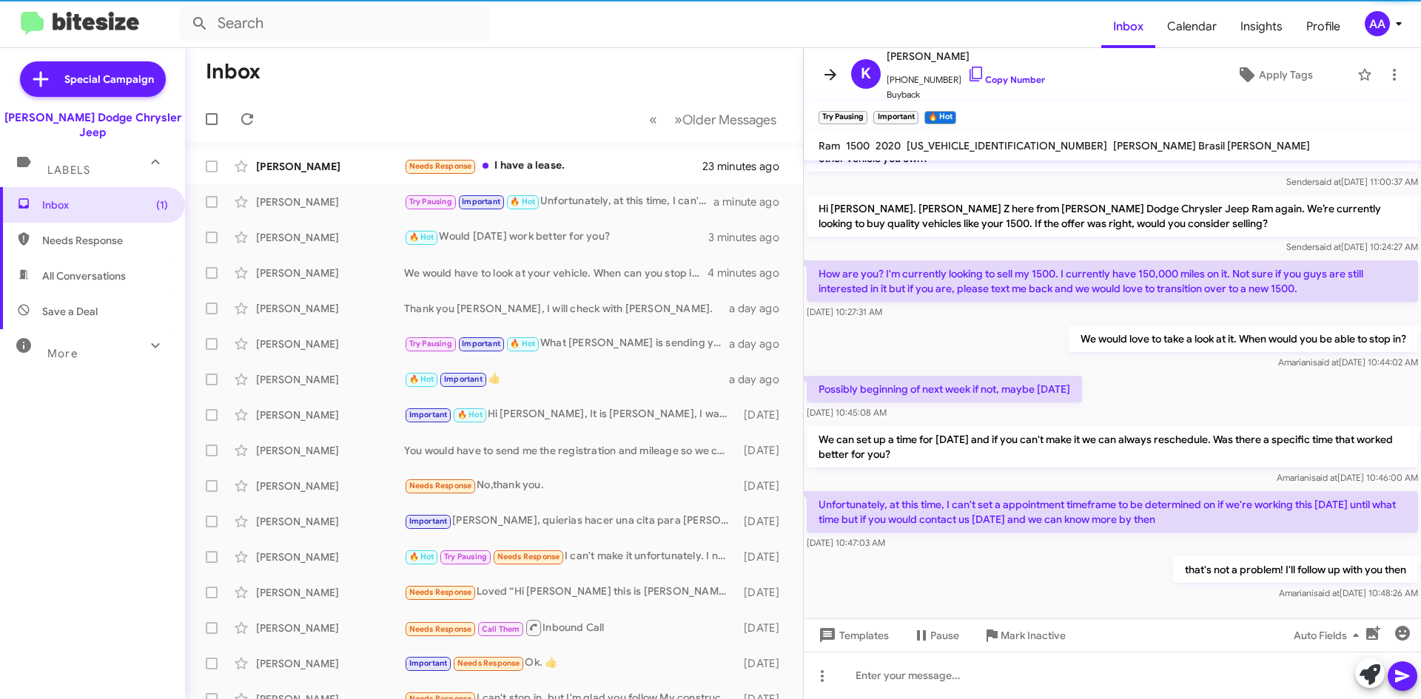
click at [833, 76] on icon at bounding box center [831, 74] width 12 height 11
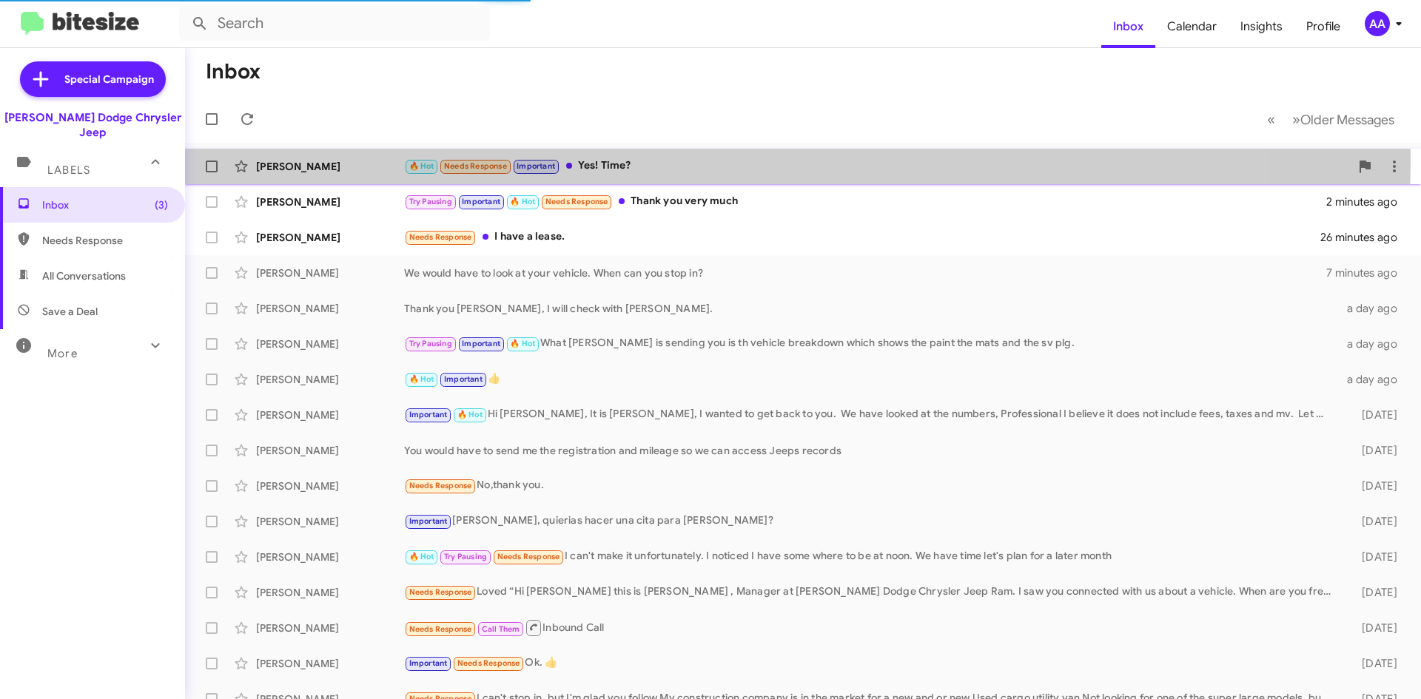
click at [682, 158] on div "🔥 Hot Needs Response Important Yes! Time?" at bounding box center [877, 166] width 946 height 17
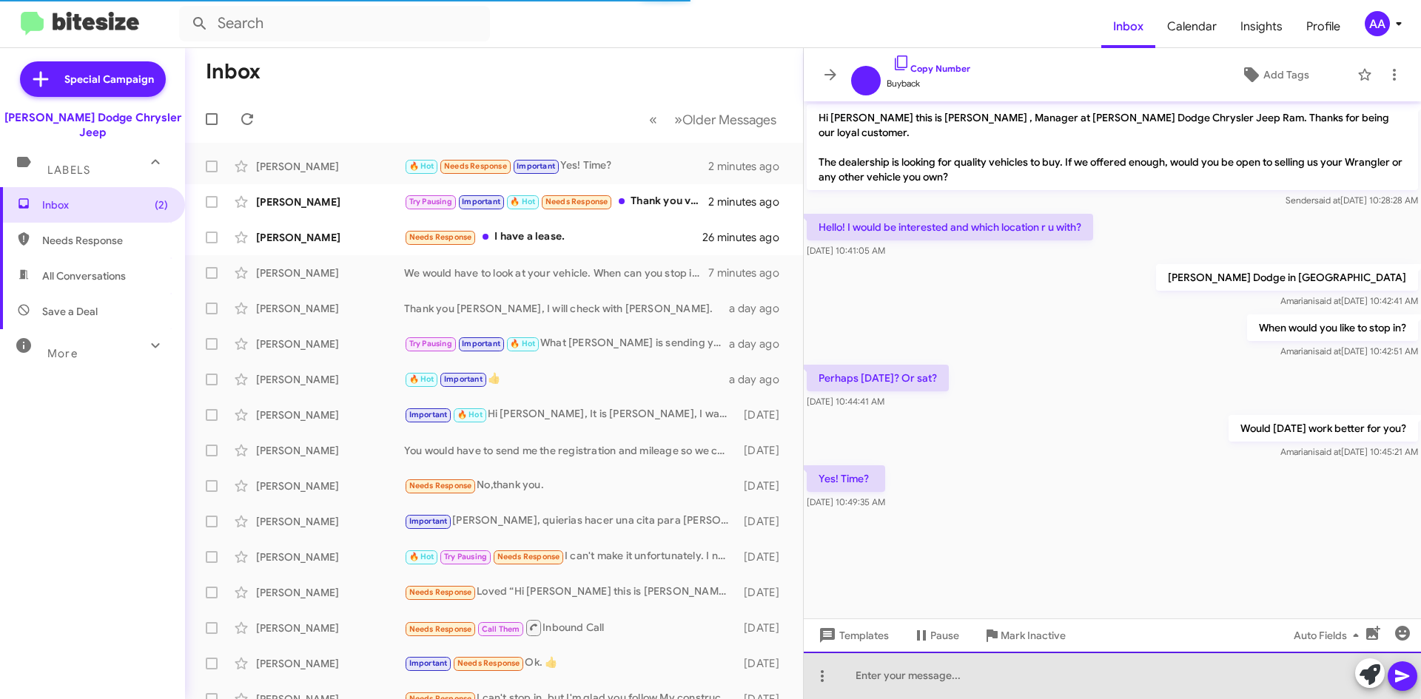
click at [906, 668] on div at bounding box center [1112, 675] width 617 height 47
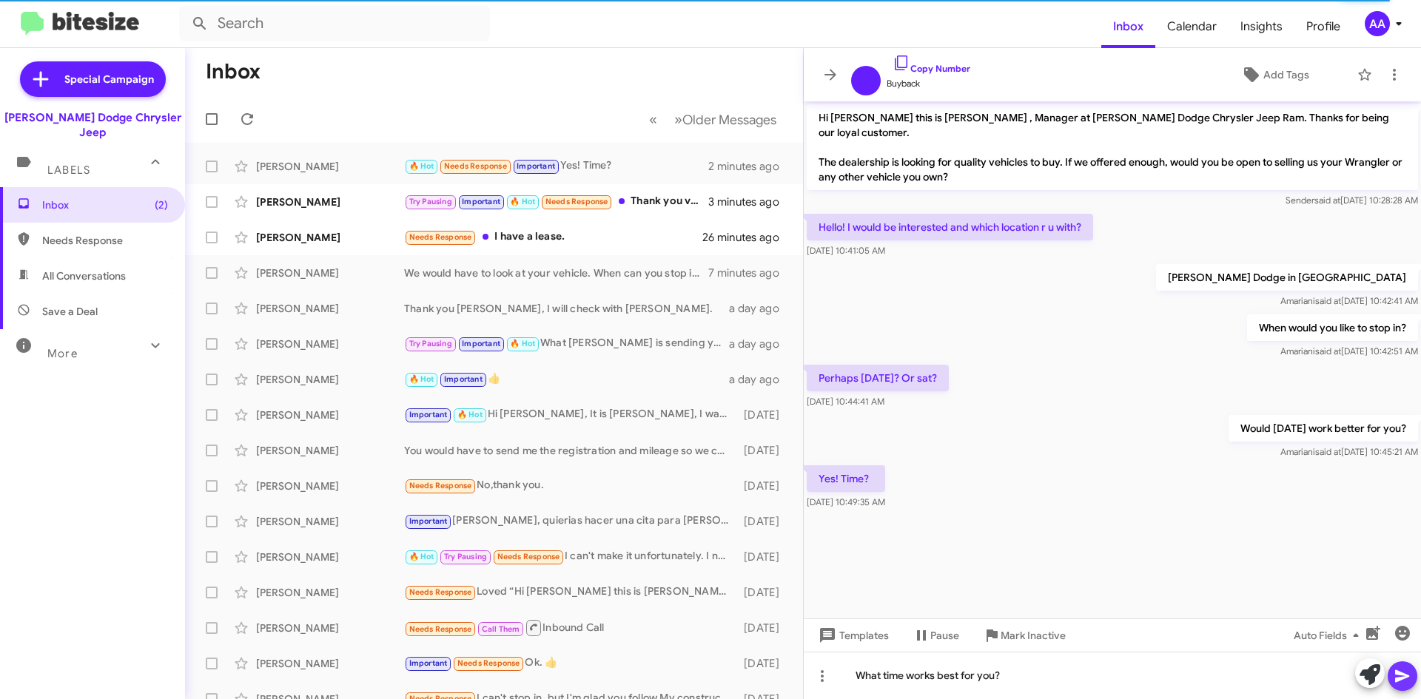
click at [1407, 676] on icon at bounding box center [1402, 677] width 14 height 13
click at [1397, 679] on icon at bounding box center [1402, 677] width 14 height 13
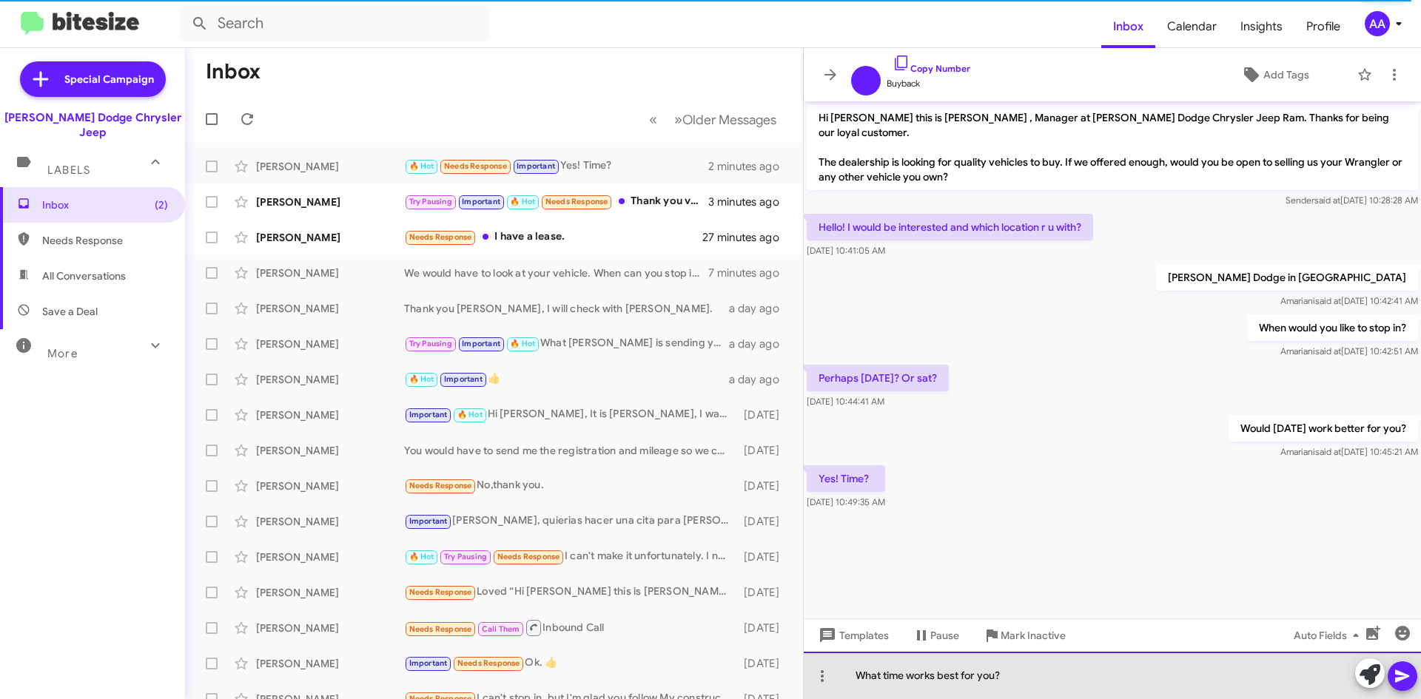
click at [1034, 677] on div "What time works best for you?" at bounding box center [1112, 675] width 617 height 47
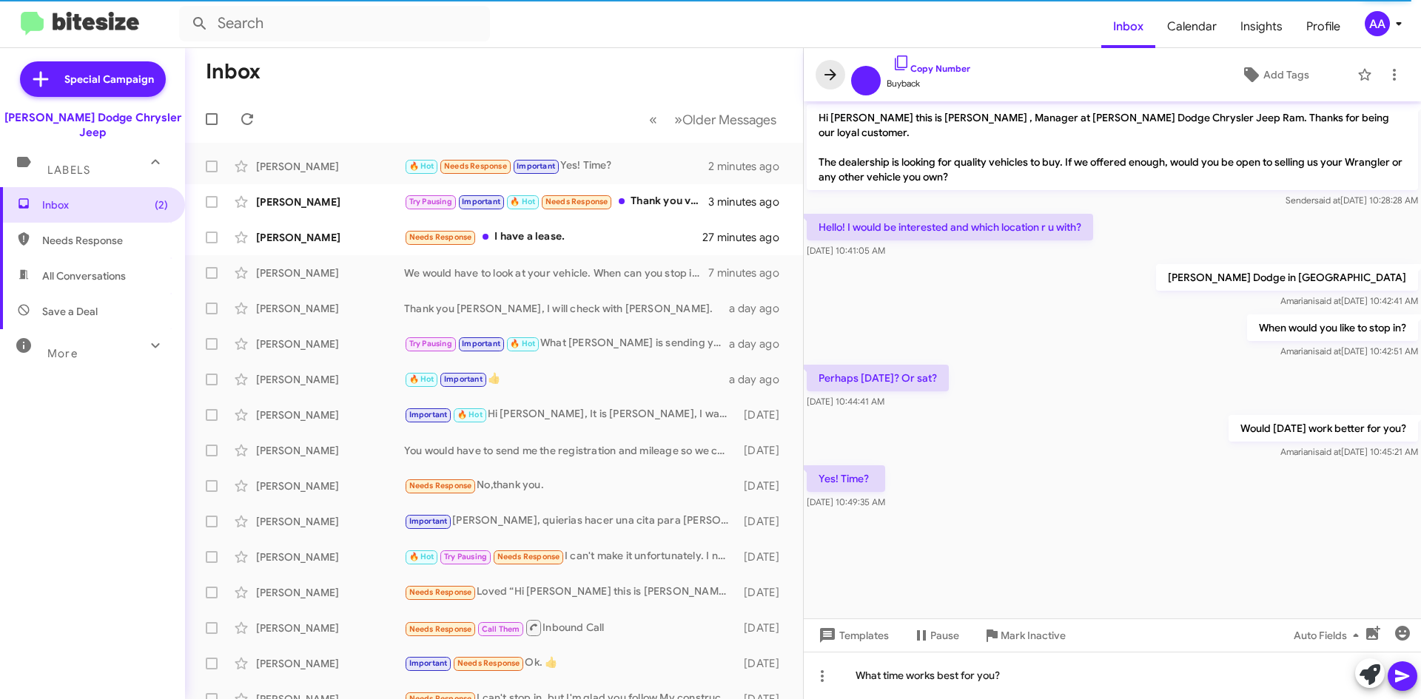
click at [824, 67] on icon at bounding box center [831, 75] width 18 height 18
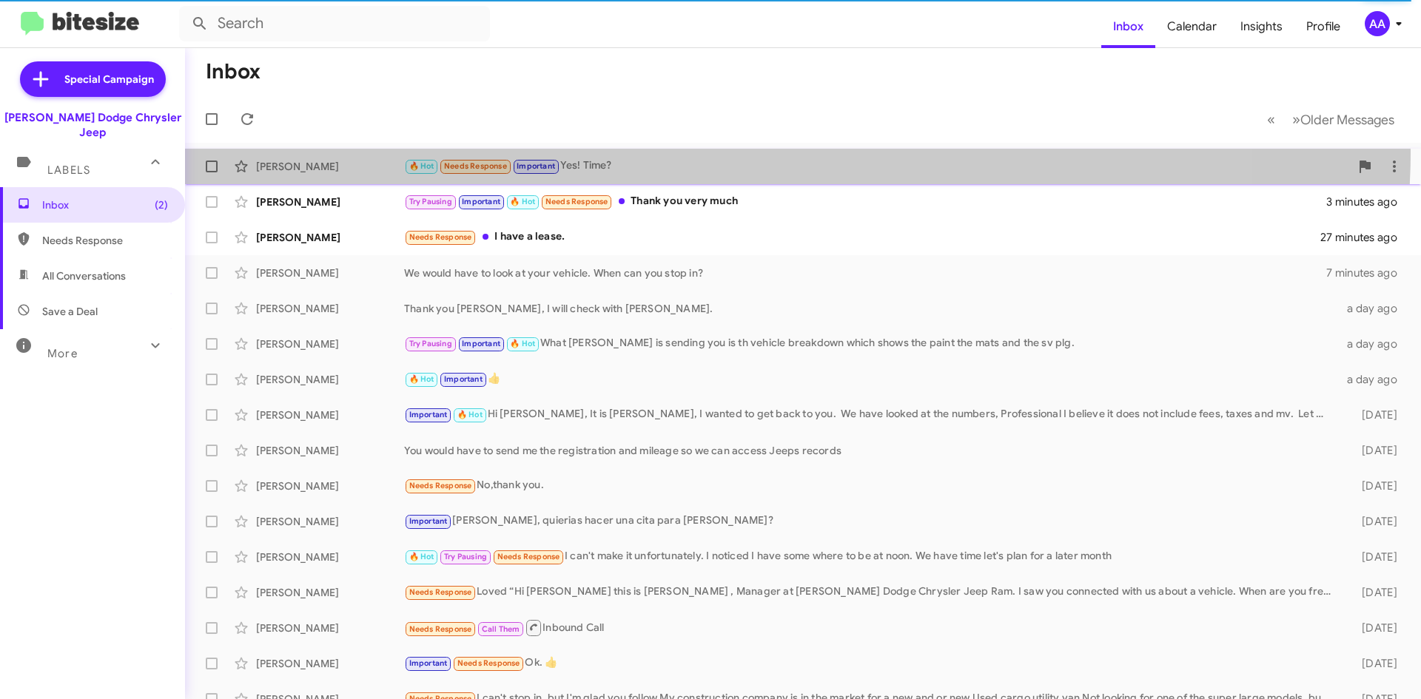
click at [673, 152] on div "[PERSON_NAME] 🔥 Hot Needs Response Important Yes! Time? 2 minutes ago" at bounding box center [803, 167] width 1212 height 30
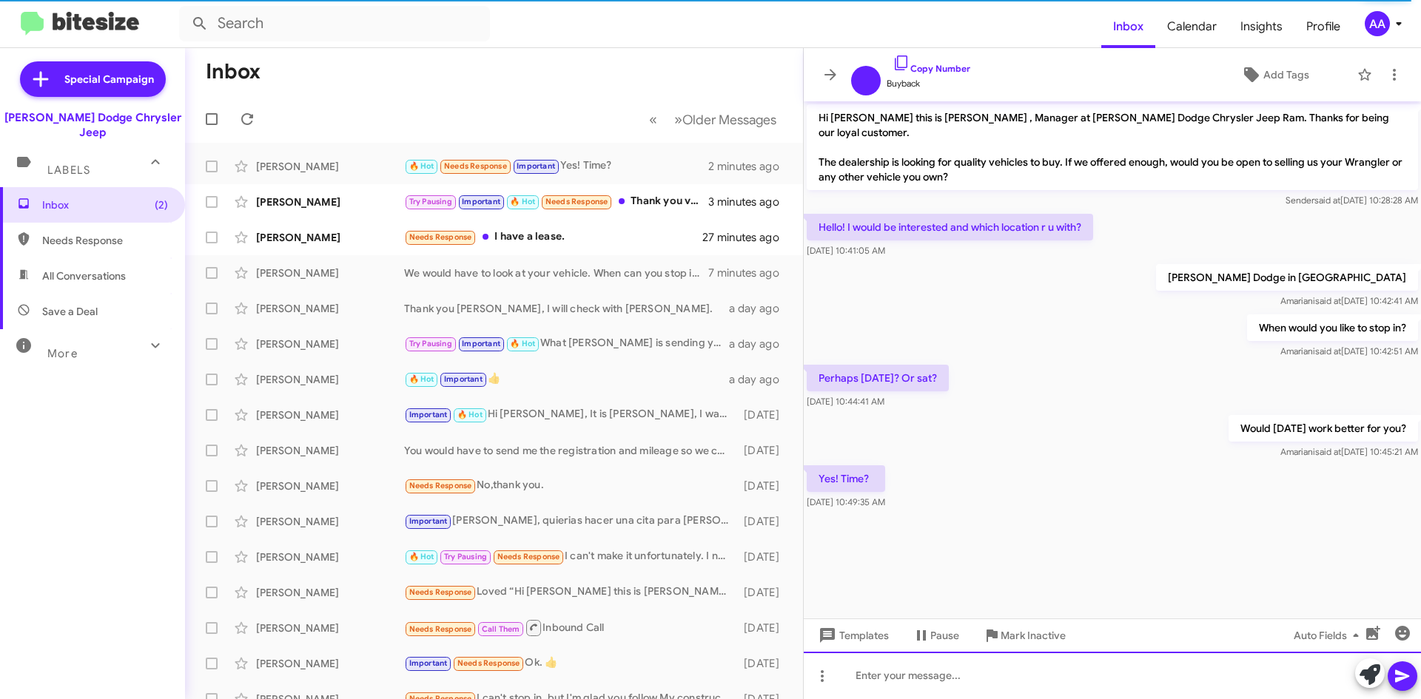
click at [896, 679] on div at bounding box center [1112, 675] width 617 height 47
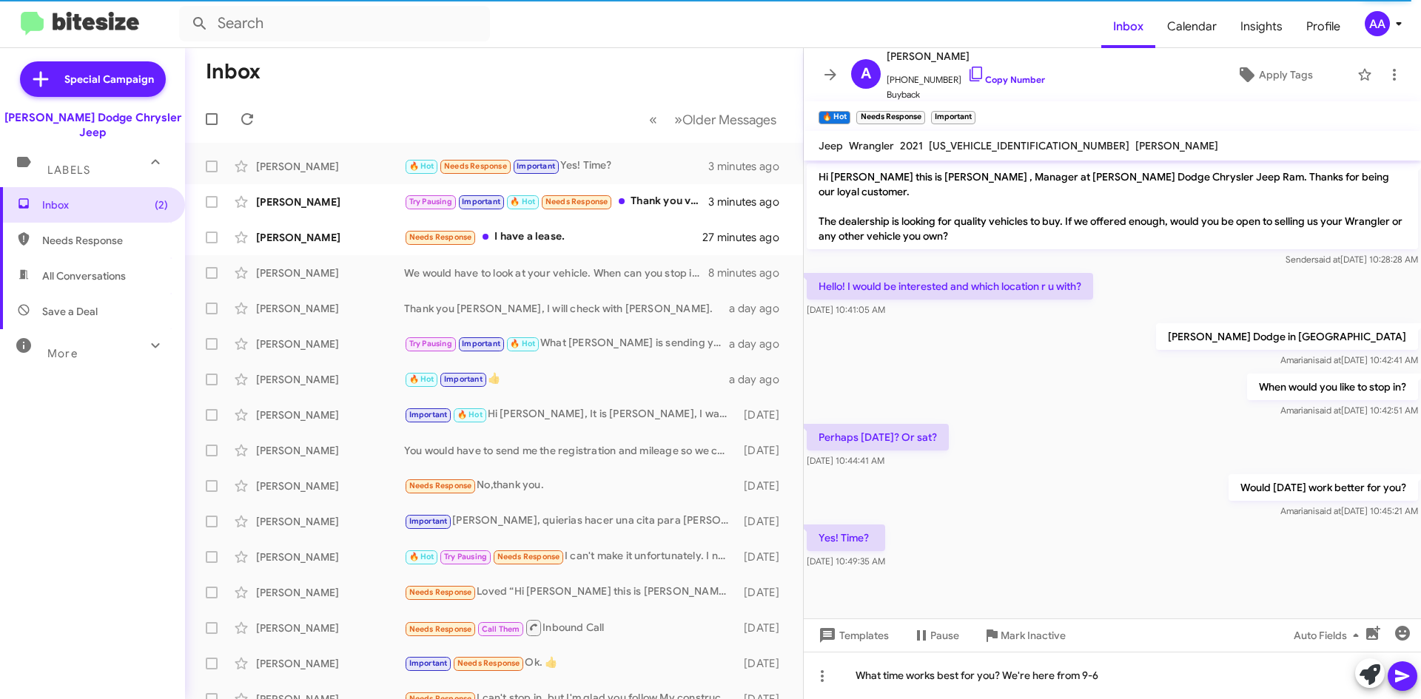
click at [1400, 671] on icon at bounding box center [1403, 677] width 18 height 18
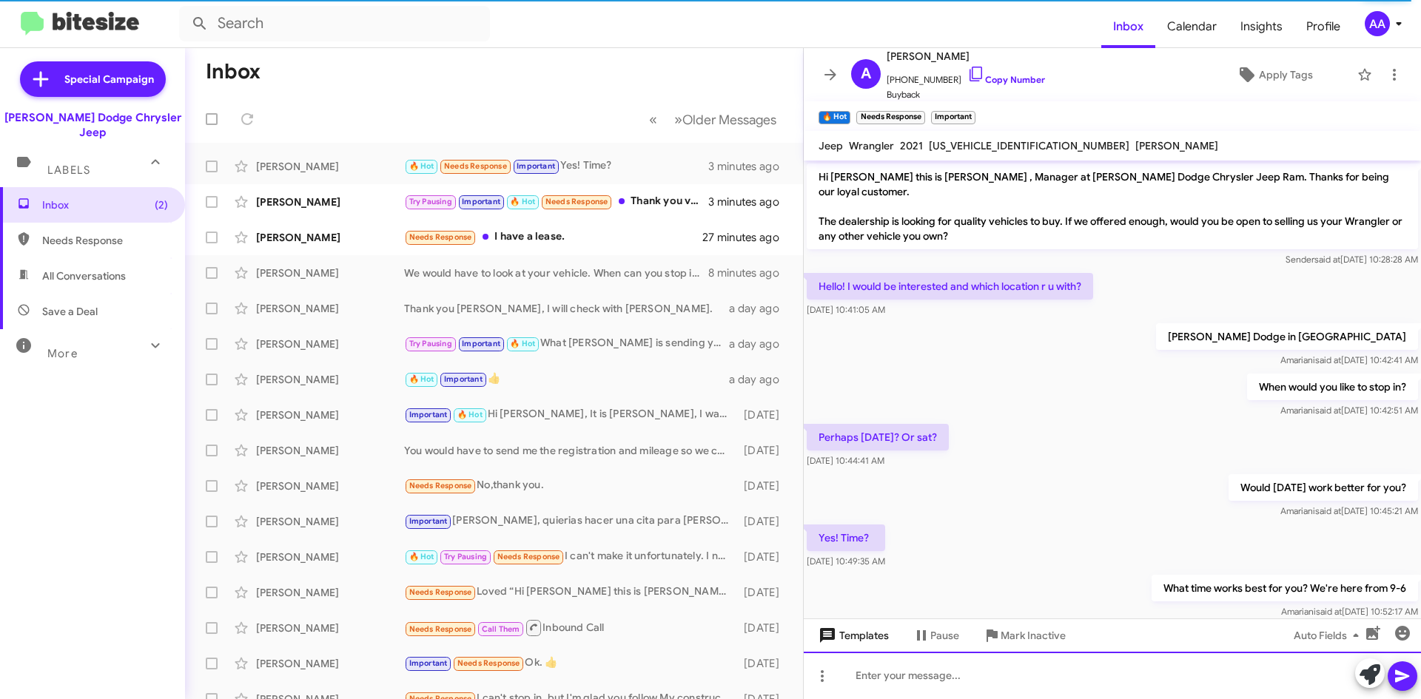
scroll to position [19, 0]
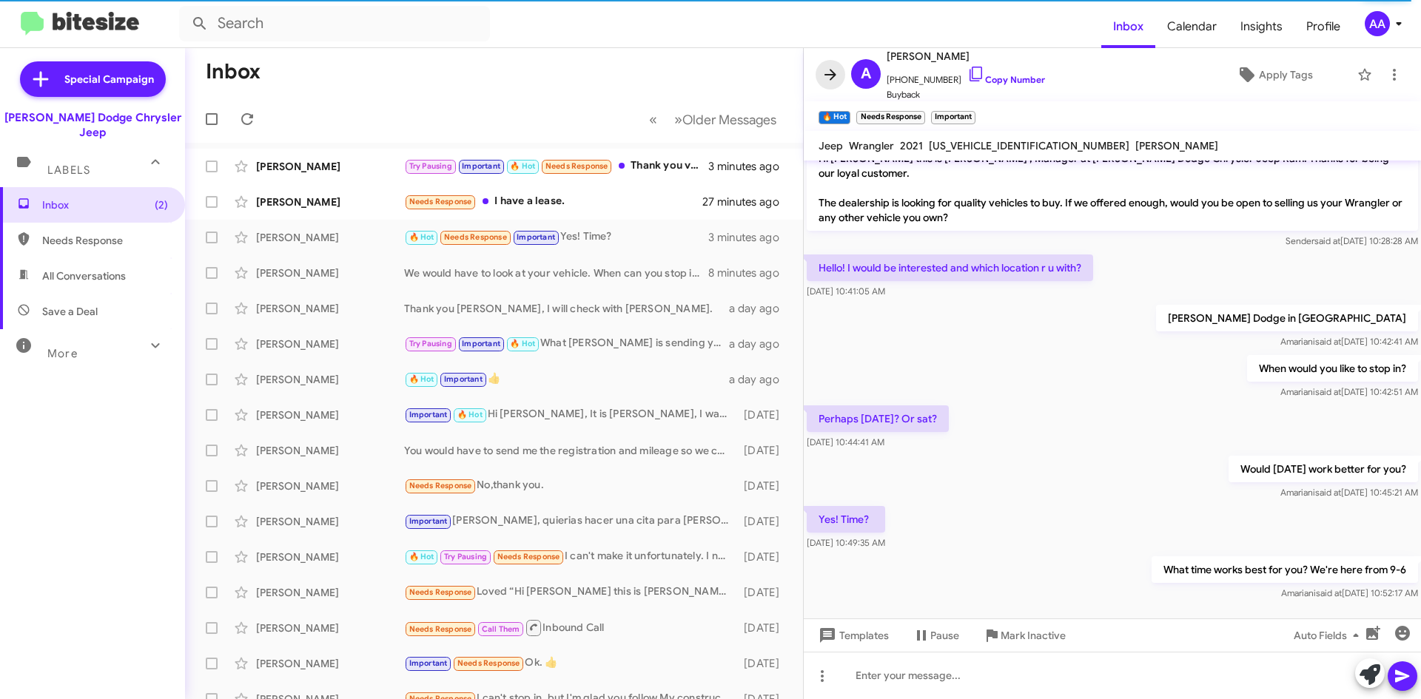
click at [835, 67] on icon at bounding box center [831, 75] width 18 height 18
